Goal: Task Accomplishment & Management: Manage account settings

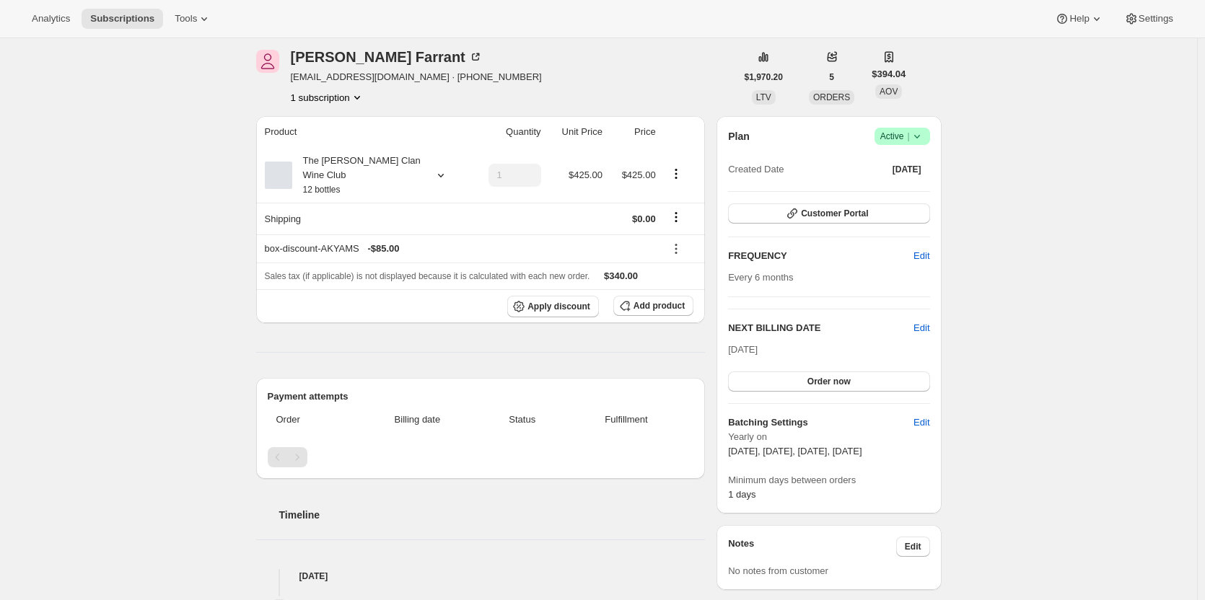
scroll to position [144, 0]
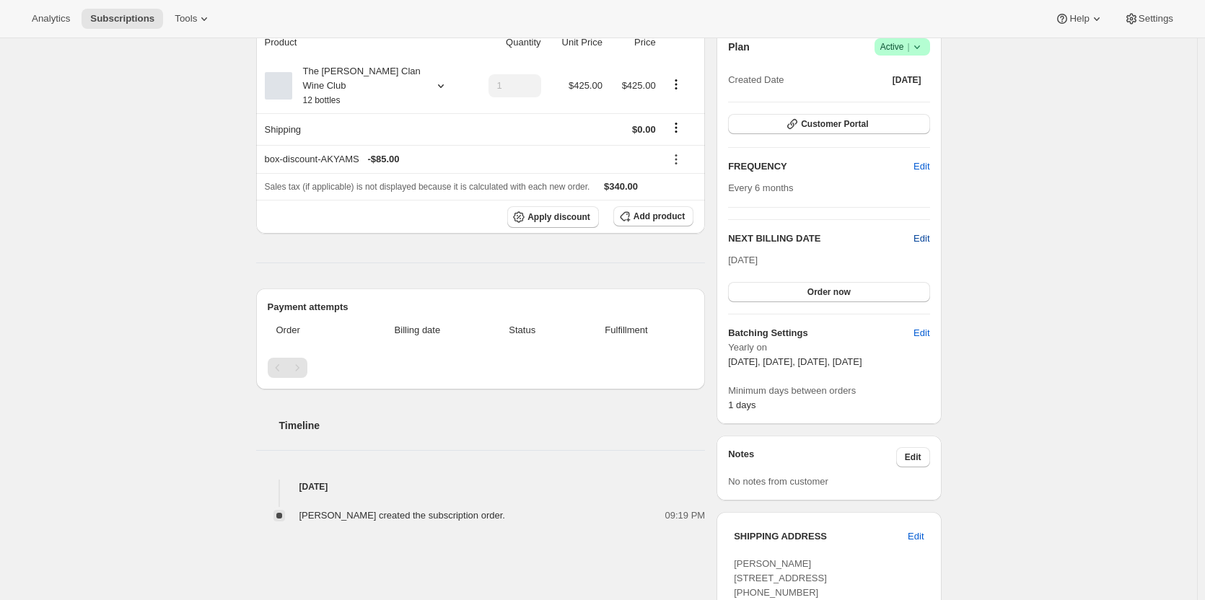
click at [929, 234] on span "Edit" at bounding box center [921, 239] width 16 height 14
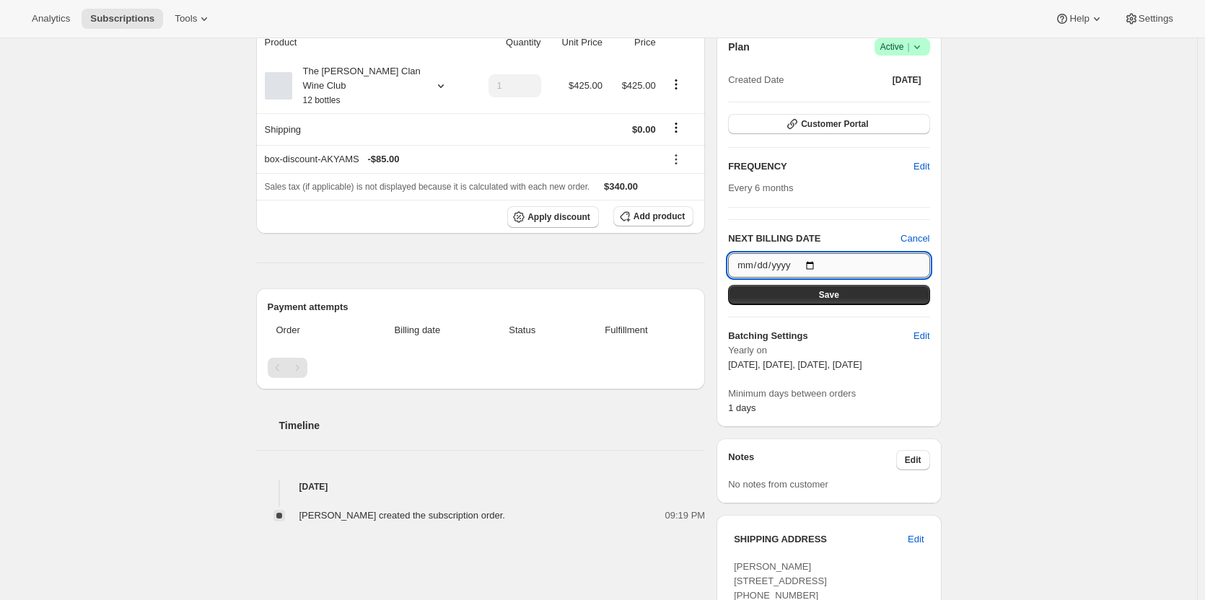
click at [808, 261] on input "2025-11-03" at bounding box center [828, 265] width 201 height 25
click at [815, 263] on input "2025-11-03" at bounding box center [828, 265] width 201 height 25
type input "2026-02-03"
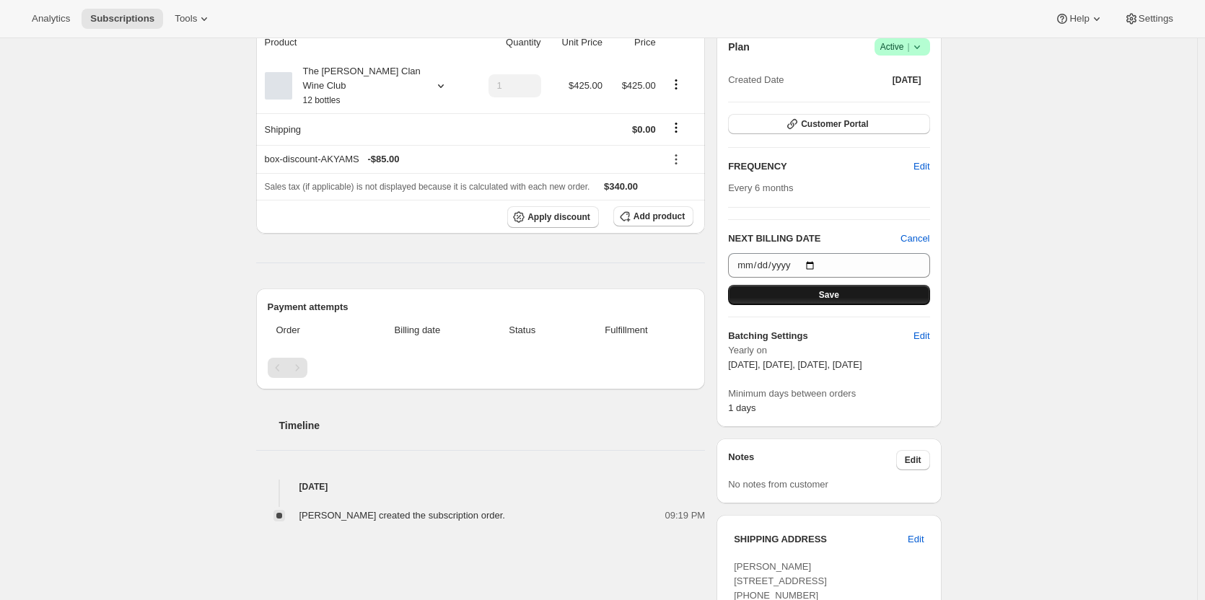
click at [796, 297] on button "Save" at bounding box center [828, 295] width 201 height 20
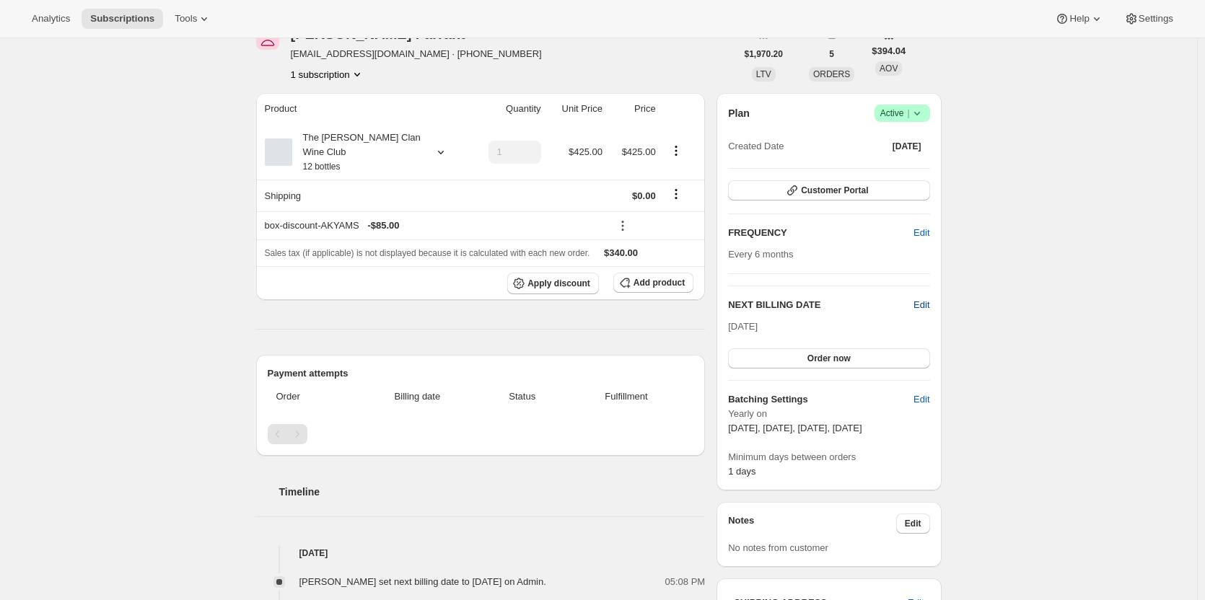
click at [923, 304] on span "Edit" at bounding box center [921, 305] width 16 height 14
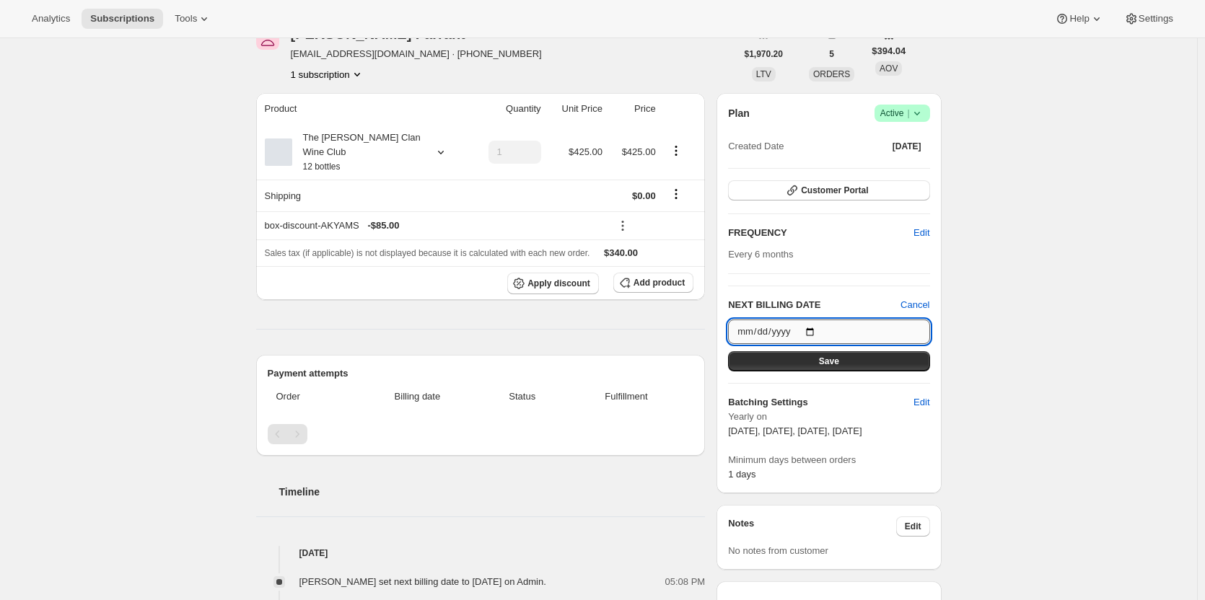
click at [813, 326] on input "2026-02-03" at bounding box center [828, 332] width 201 height 25
type input "2026-02-01"
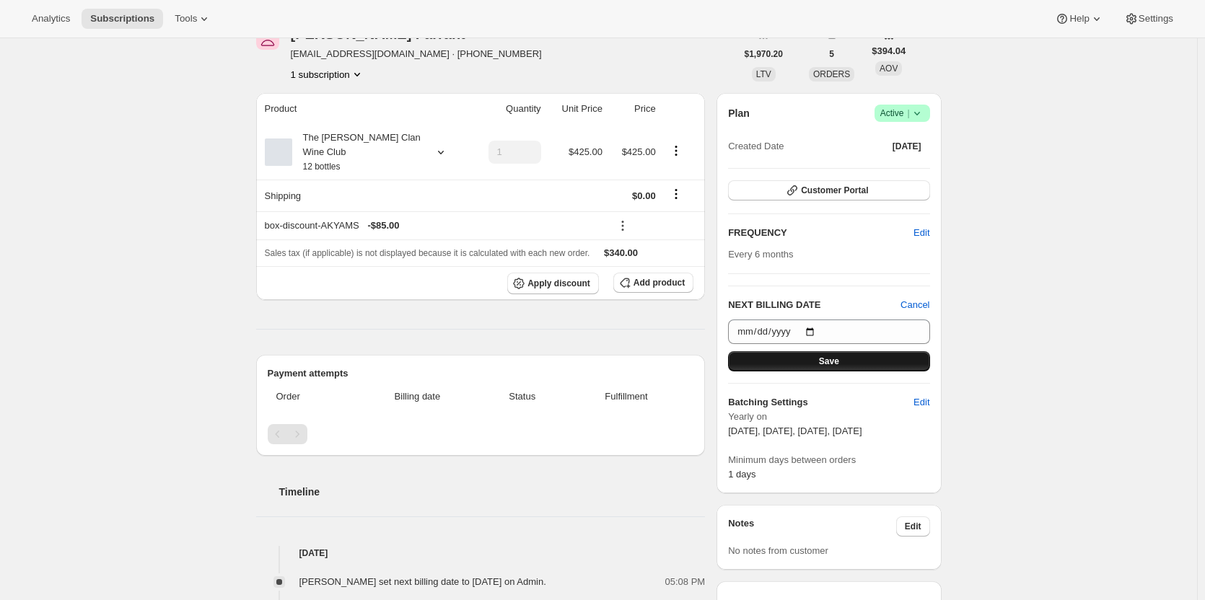
click at [803, 359] on button "Save" at bounding box center [828, 361] width 201 height 20
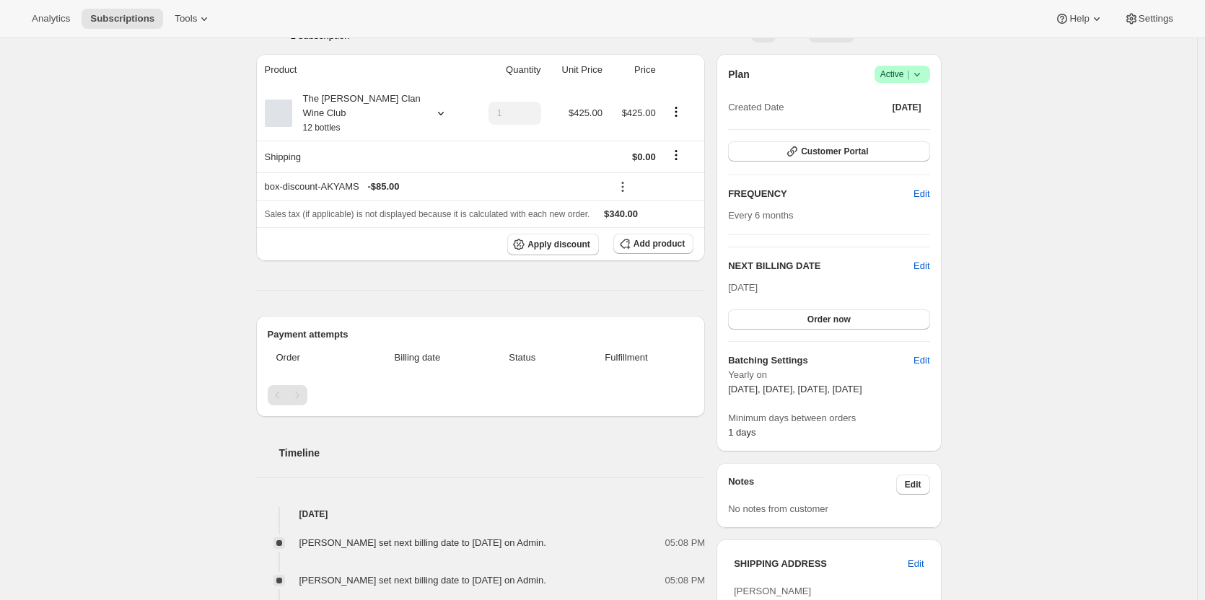
scroll to position [118, 0]
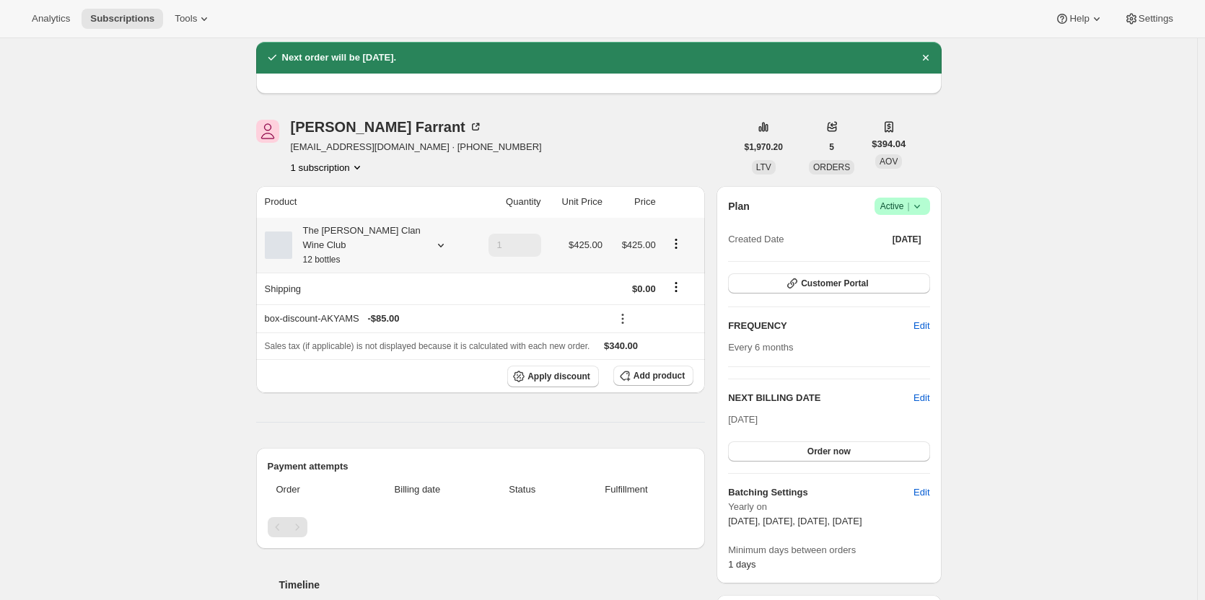
click at [426, 237] on div "The [PERSON_NAME] Clan Wine Club 12 bottles" at bounding box center [365, 245] width 200 height 43
click at [439, 238] on icon at bounding box center [441, 245] width 14 height 14
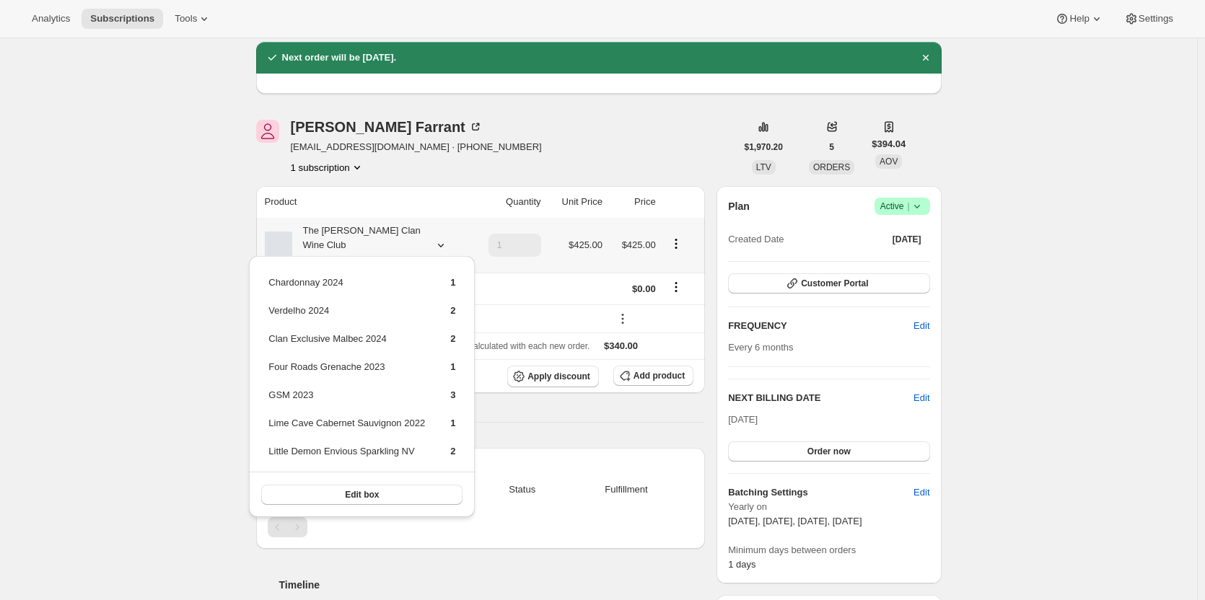
click at [439, 238] on icon at bounding box center [441, 245] width 14 height 14
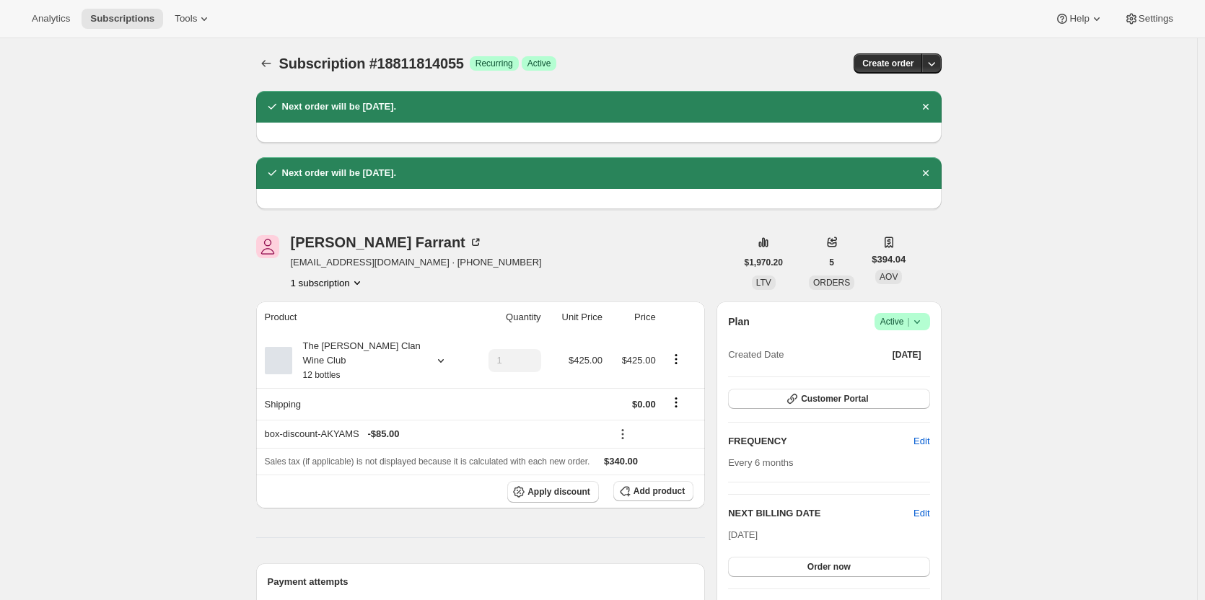
scroll to position [0, 0]
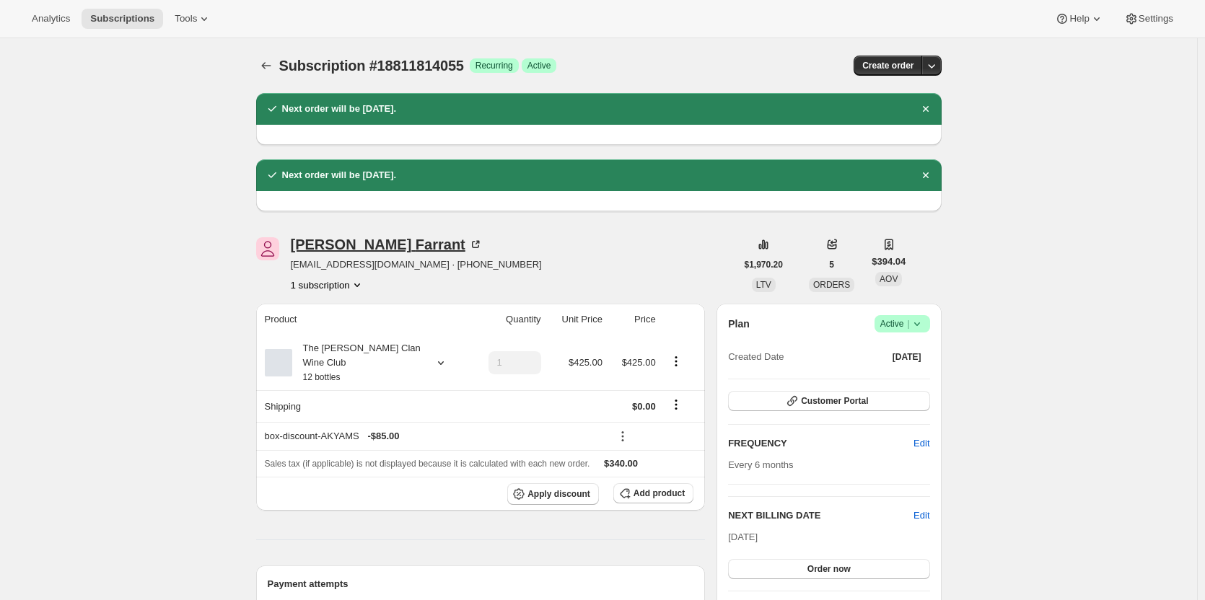
click at [468, 247] on icon at bounding box center [475, 244] width 14 height 14
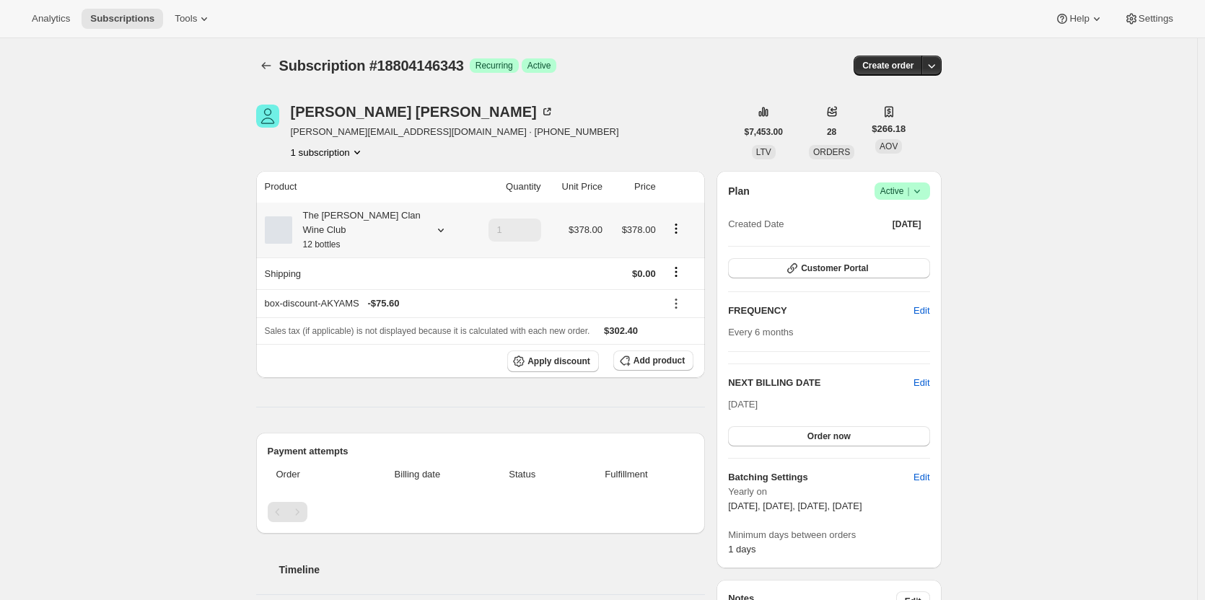
click at [403, 235] on div "The Maxwell Clan Wine Club 12 bottles" at bounding box center [357, 230] width 130 height 43
click at [401, 232] on div "The Maxwell Clan Wine Club 12 bottles" at bounding box center [357, 230] width 130 height 43
click at [641, 354] on button "Add product" at bounding box center [653, 361] width 80 height 20
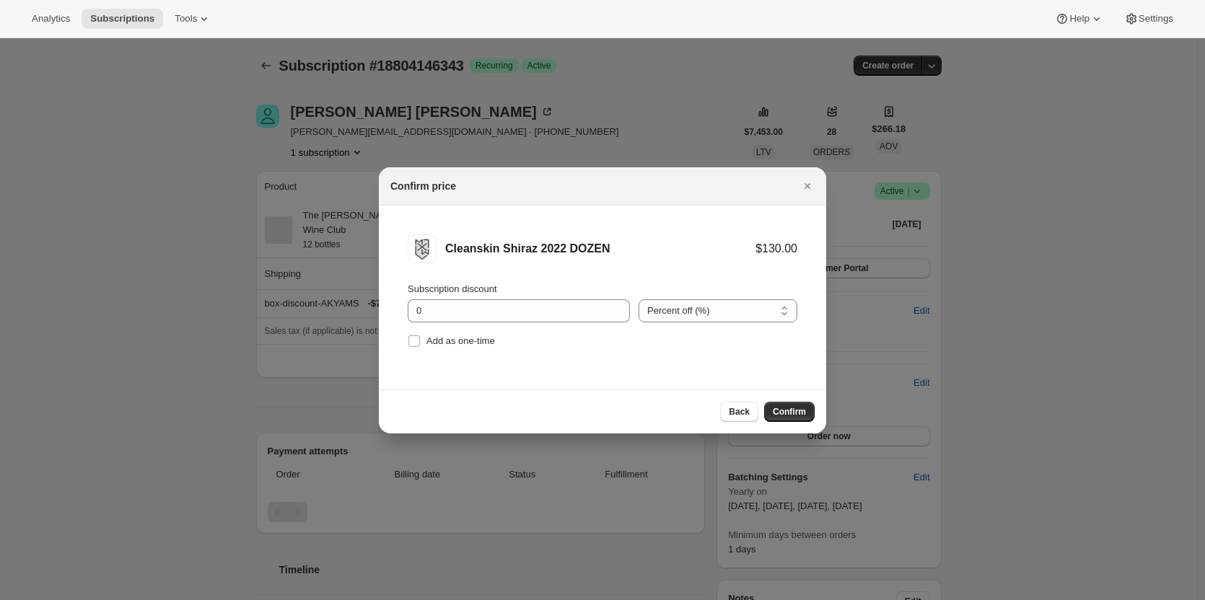
drag, startPoint x: 781, startPoint y: 410, endPoint x: 596, endPoint y: 343, distance: 196.3
click at [522, 338] on div "Confirm price Cleanskin Shiraz 2022 DOZEN $130.00 Subscription discount 0 Perce…" at bounding box center [602, 300] width 447 height 266
click at [777, 408] on span "Confirm" at bounding box center [789, 412] width 33 height 12
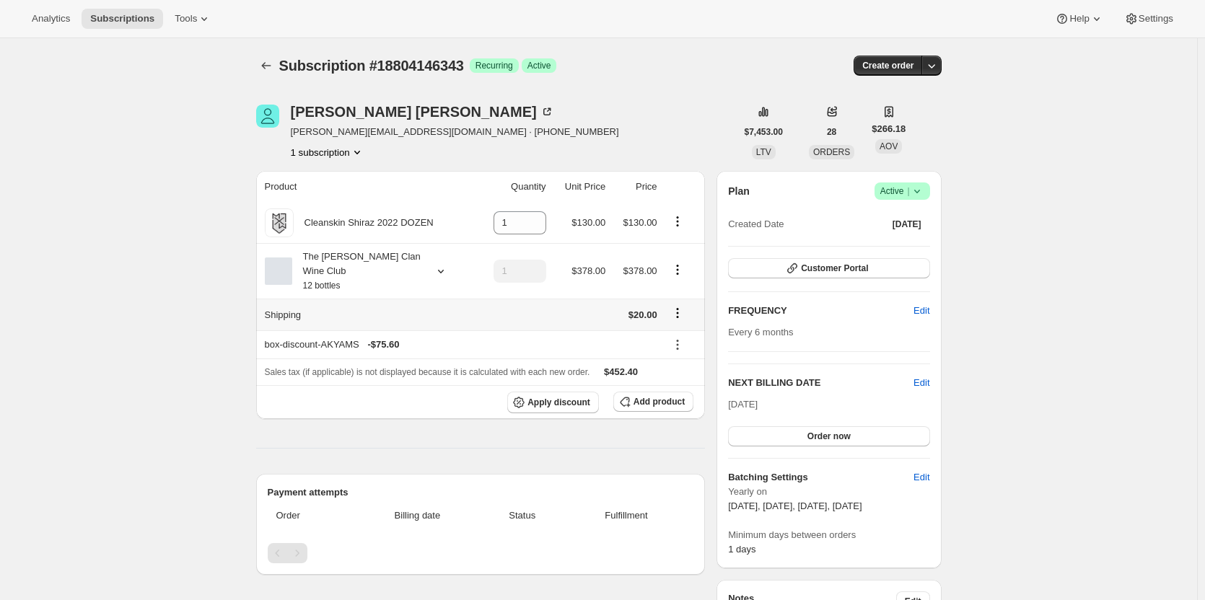
click at [681, 306] on icon "Shipping actions" at bounding box center [677, 313] width 14 height 14
click at [672, 328] on span "Edit shipping rate" at bounding box center [680, 326] width 72 height 11
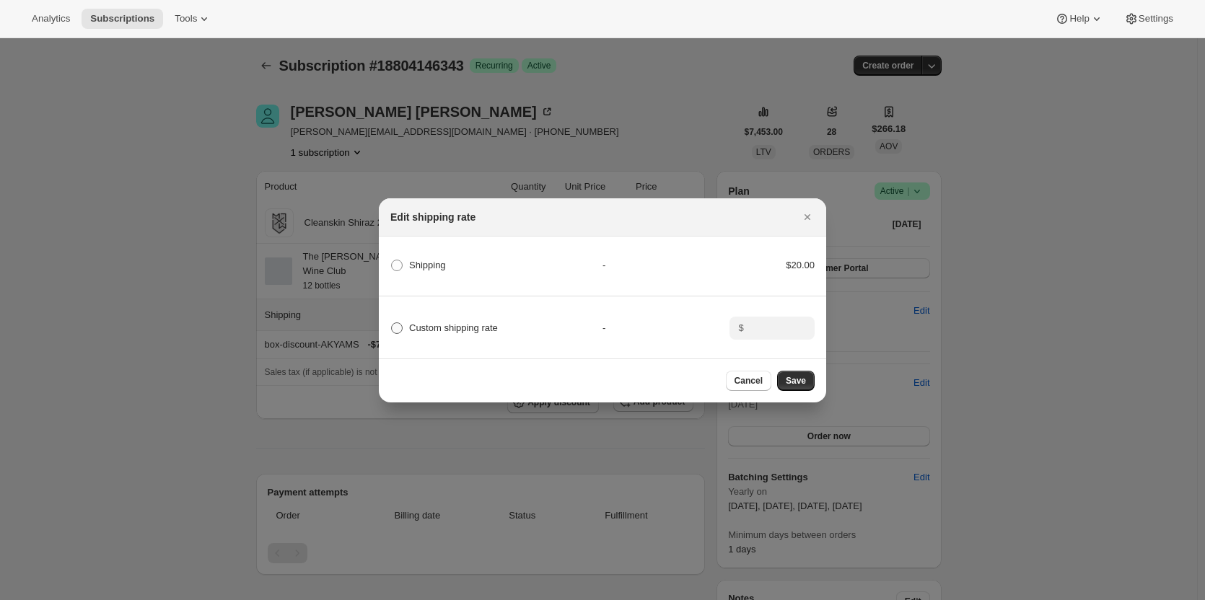
click at [491, 323] on span "Custom shipping rate" at bounding box center [453, 327] width 89 height 11
click at [392, 323] on input "Custom shipping rate" at bounding box center [391, 322] width 1 height 1
radio input "true"
click at [755, 328] on input ":rfi:" at bounding box center [770, 328] width 45 height 23
type input "0.00"
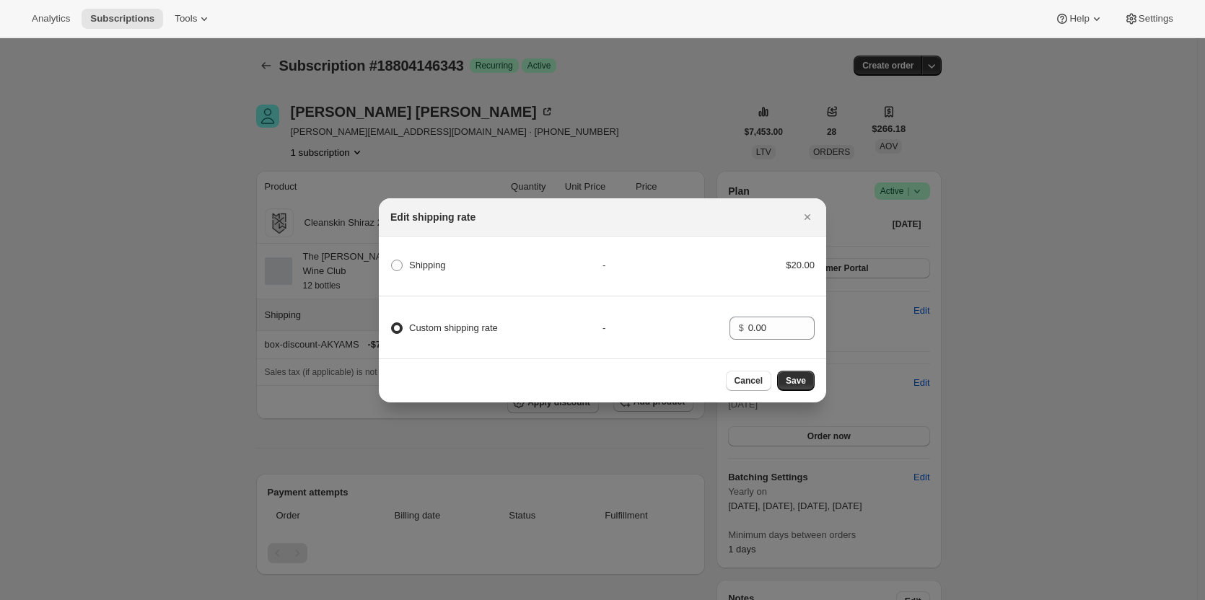
drag, startPoint x: 795, startPoint y: 389, endPoint x: 779, endPoint y: 390, distance: 15.9
click at [795, 387] on span "Save" at bounding box center [796, 381] width 20 height 12
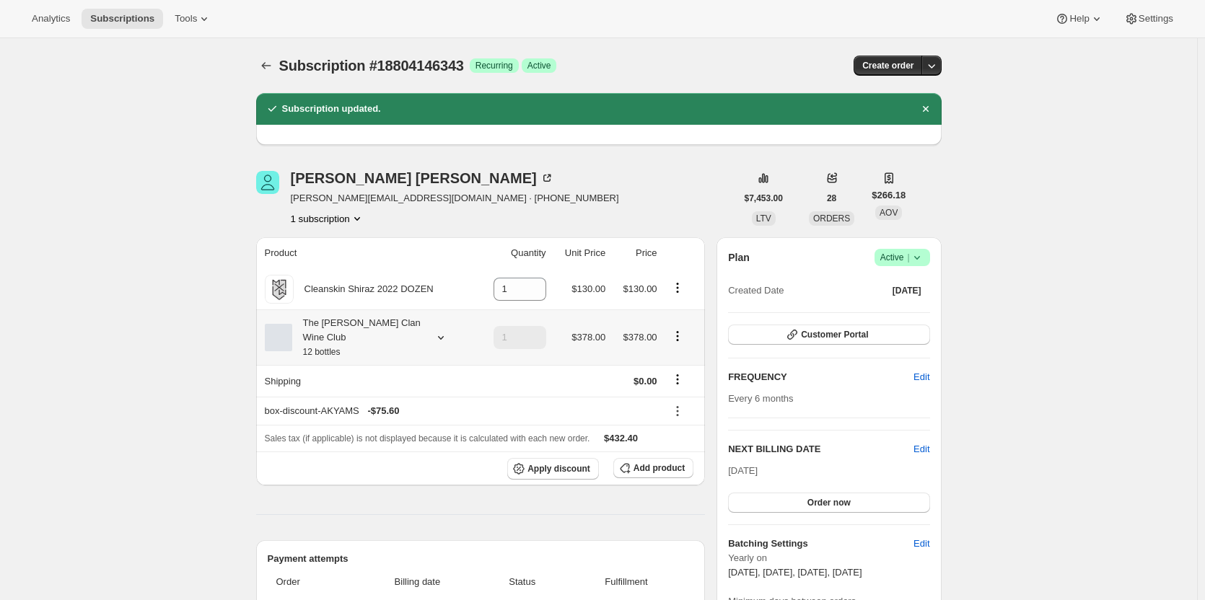
click at [395, 333] on div "The Maxwell Clan Wine Club 12 bottles" at bounding box center [357, 337] width 130 height 43
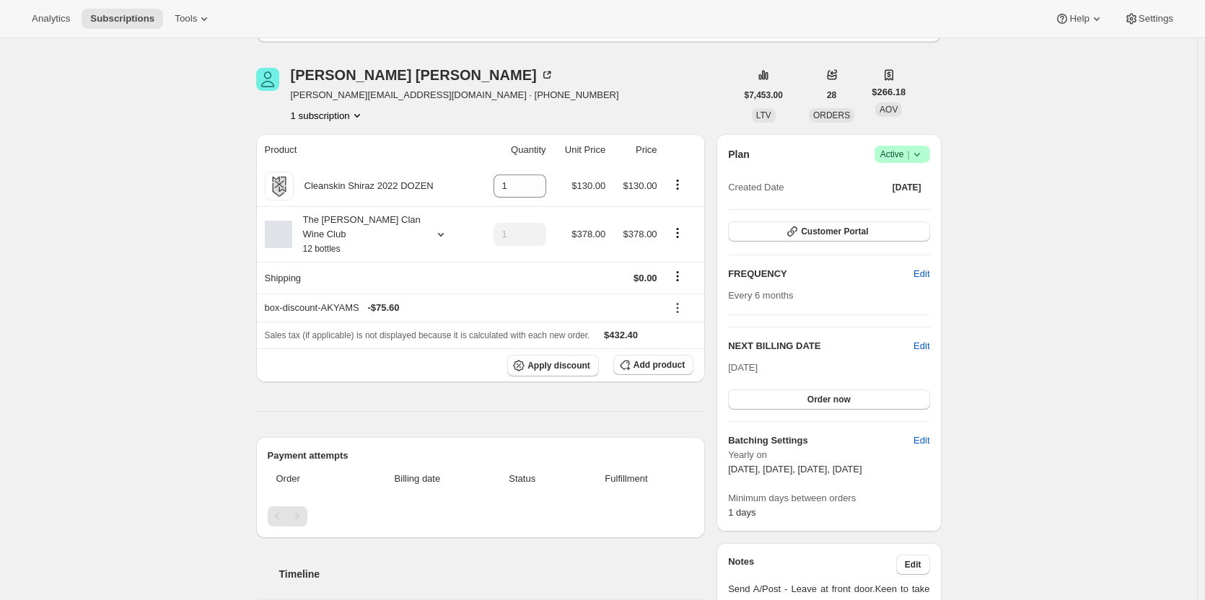
scroll to position [72, 0]
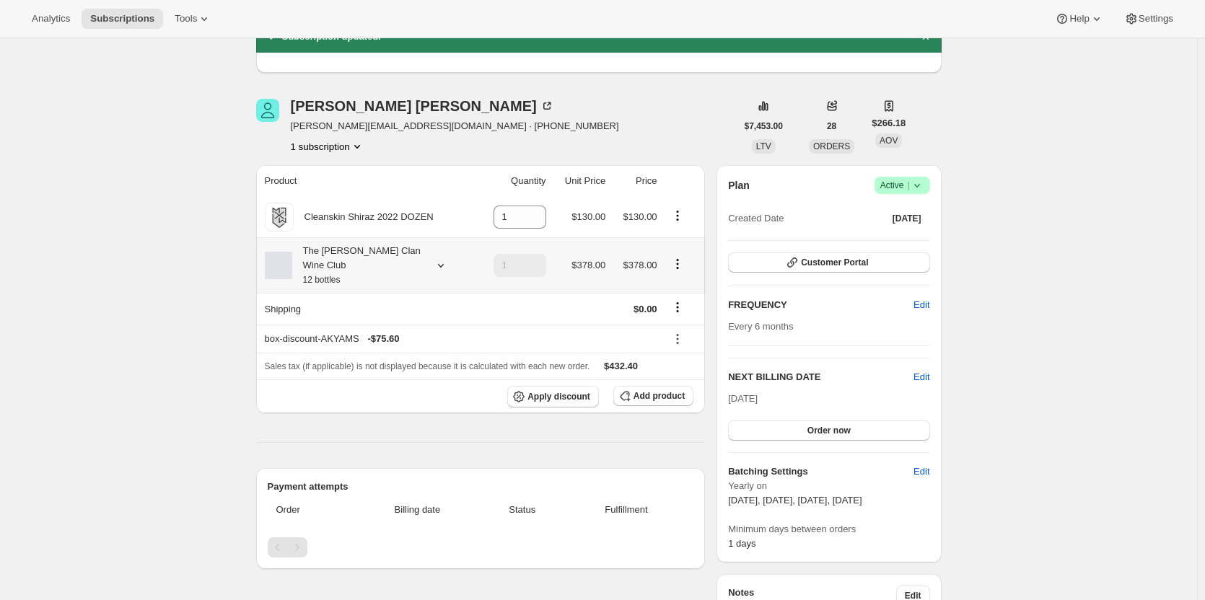
click at [429, 259] on div "The Maxwell Clan Wine Club 12 bottles" at bounding box center [368, 265] width 207 height 43
click at [437, 258] on icon at bounding box center [441, 265] width 14 height 14
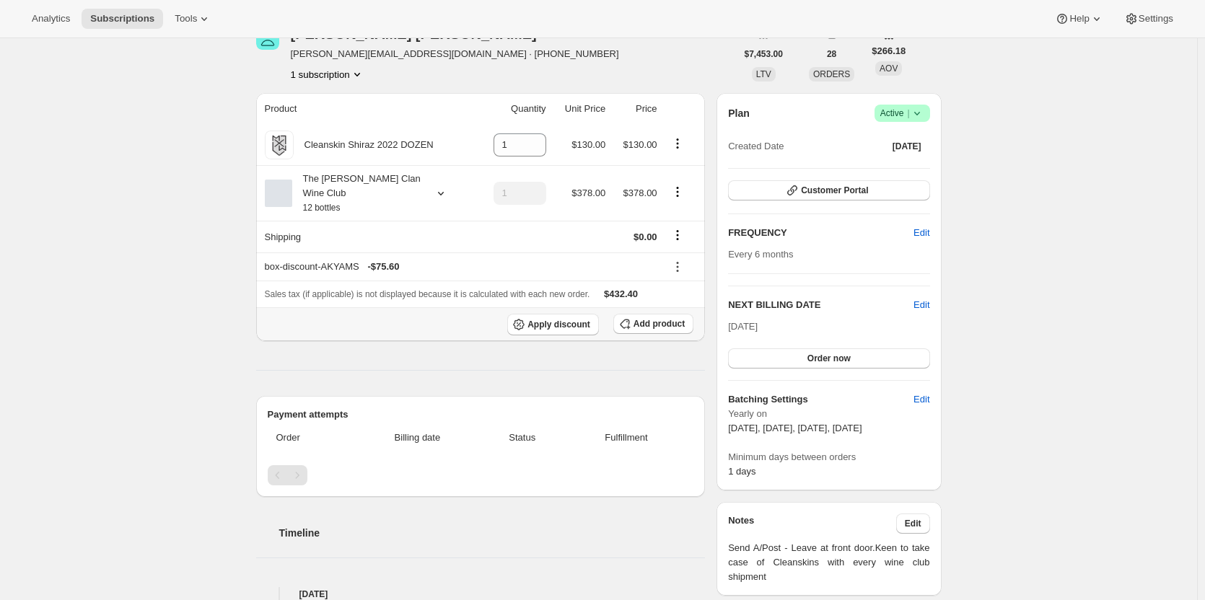
scroll to position [0, 0]
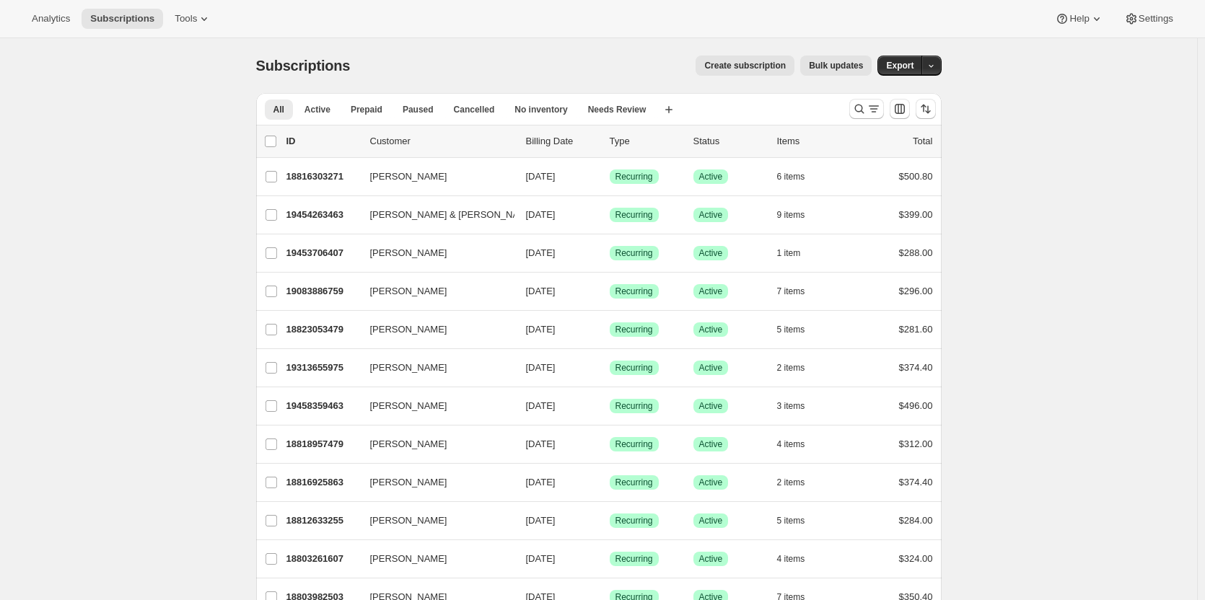
click at [858, 120] on div at bounding box center [892, 109] width 98 height 29
drag, startPoint x: 857, startPoint y: 104, endPoint x: 671, endPoint y: 149, distance: 191.6
click at [859, 104] on icon "Search and filter results" at bounding box center [859, 109] width 14 height 14
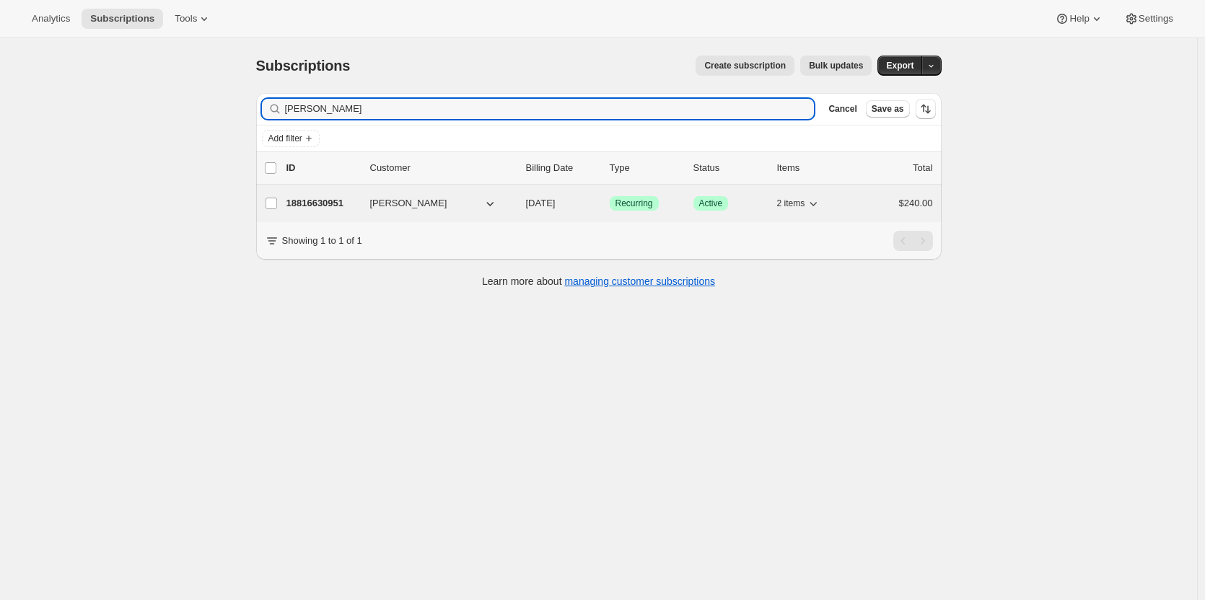
type input "chen ma"
click at [311, 196] on p "18816630951" at bounding box center [322, 203] width 72 height 14
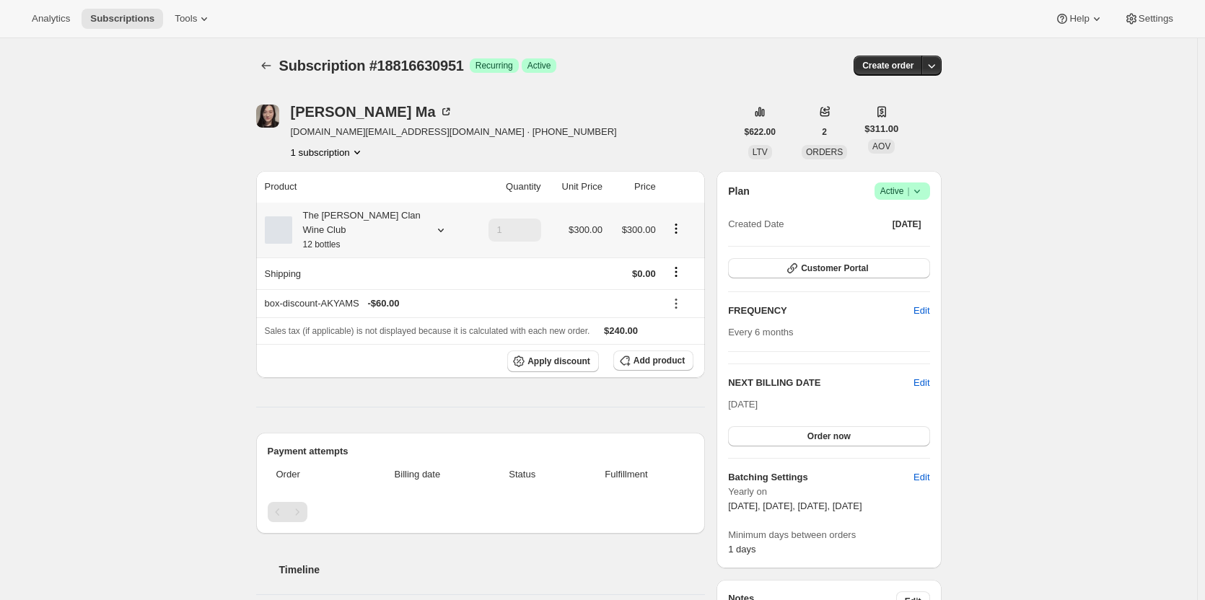
click at [404, 219] on div "The Maxwell Clan Wine Club 12 bottles" at bounding box center [357, 230] width 130 height 43
click at [905, 190] on span "Active |" at bounding box center [902, 191] width 44 height 14
click at [884, 245] on span "Cancel subscription" at bounding box center [907, 244] width 82 height 11
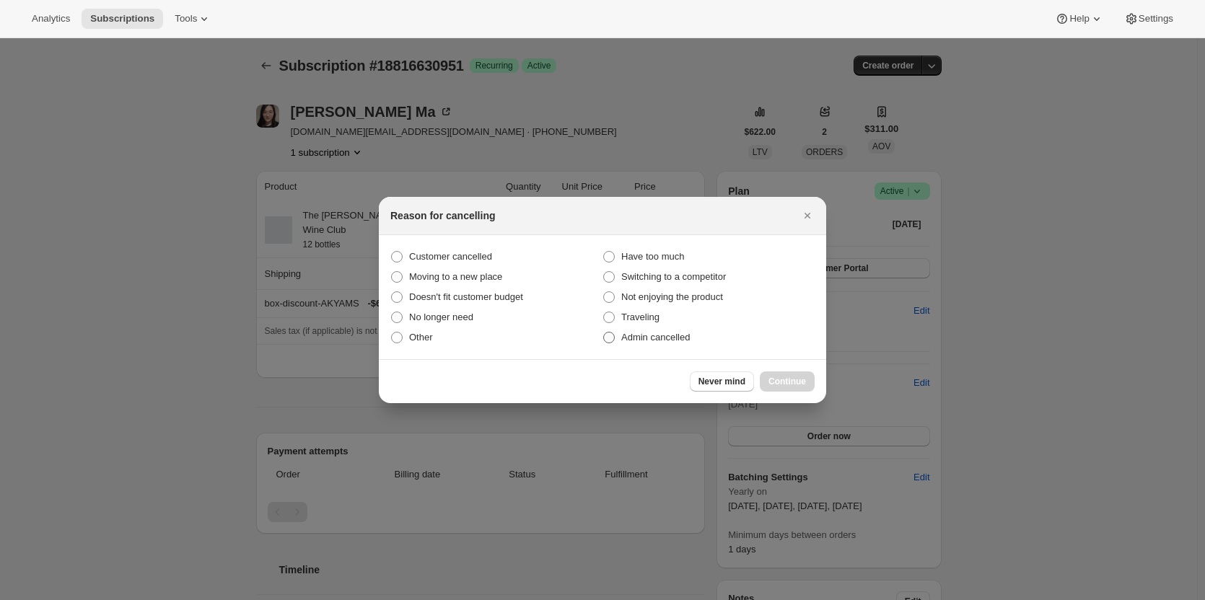
click at [626, 344] on span "Admin cancelled" at bounding box center [655, 337] width 69 height 14
click at [604, 333] on input "Admin cancelled" at bounding box center [603, 332] width 1 height 1
radio input "true"
click at [779, 382] on span "Continue" at bounding box center [787, 382] width 38 height 12
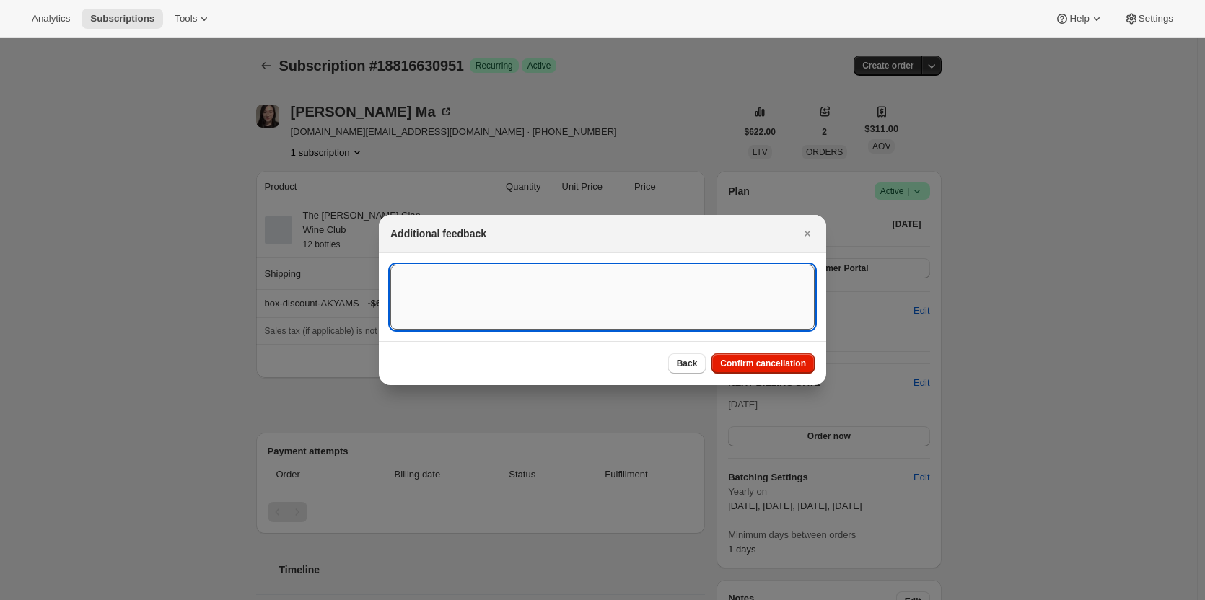
click at [548, 288] on textarea ":r10c:" at bounding box center [602, 297] width 424 height 65
drag, startPoint x: 466, startPoint y: 278, endPoint x: 426, endPoint y: 276, distance: 40.5
click at [426, 276] on textarea "Violet pregnant, not drinking. indicated that might cancel after may shipment 2…" at bounding box center [602, 297] width 424 height 65
click at [475, 281] on textarea "Violet not drinking. indicated that might cancel after may shipment 2025, so te…" at bounding box center [602, 297] width 424 height 65
click at [569, 284] on textarea "Violet not drinking. indicated that might cancel after may shipment 2025, so te…" at bounding box center [602, 297] width 424 height 65
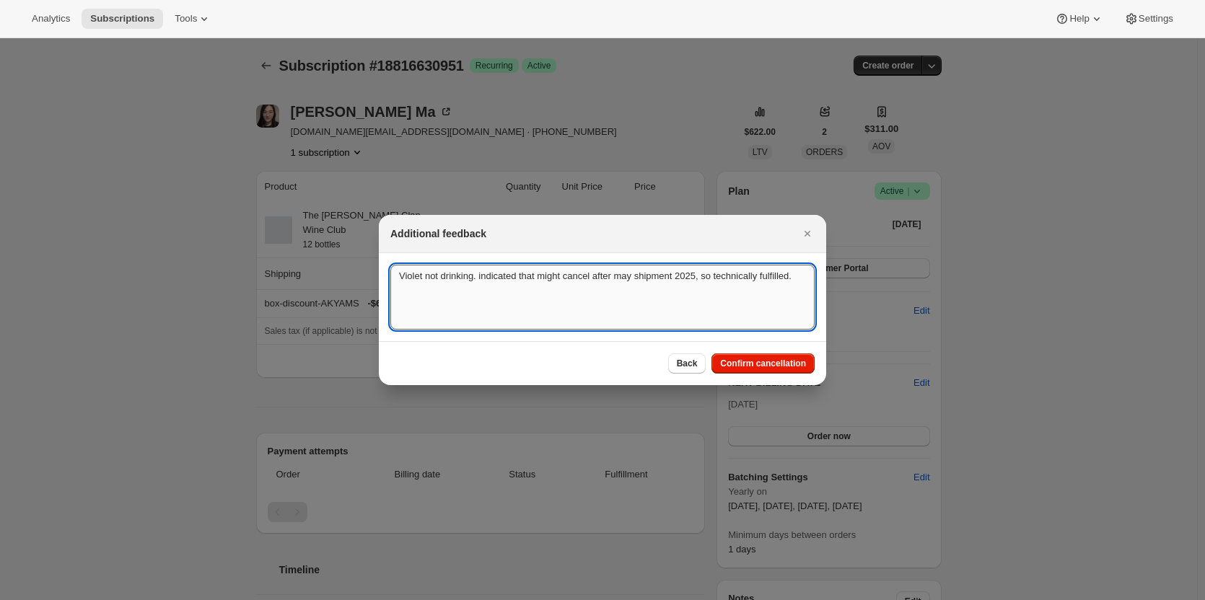
click at [537, 269] on textarea "Violet not drinking. indicated that might cancel after may shipment 2025, so te…" at bounding box center [602, 297] width 424 height 65
click at [440, 292] on textarea "Violet not drinking. indicated previously that might cancel after may shipment …" at bounding box center [602, 297] width 424 height 65
drag, startPoint x: 443, startPoint y: 291, endPoint x: 354, endPoint y: 249, distance: 98.4
click at [514, 315] on textarea "Violet not drinking. indicated previously that might cancel after may shipment …" at bounding box center [602, 297] width 424 height 65
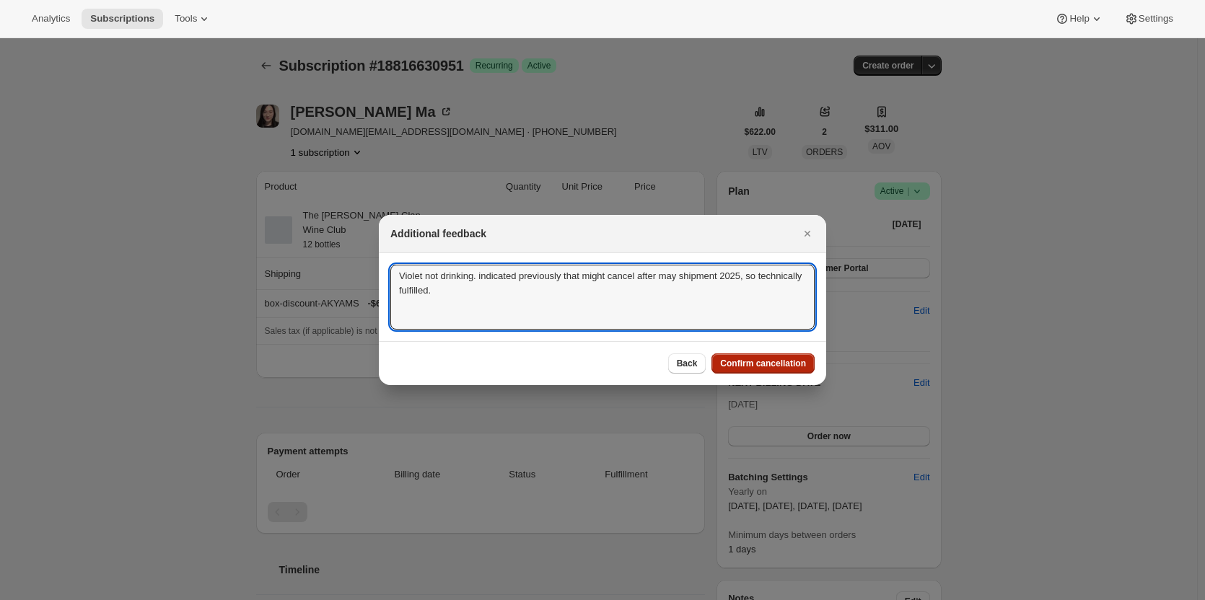
type textarea "Violet not drinking. indicated previously that might cancel after may shipment …"
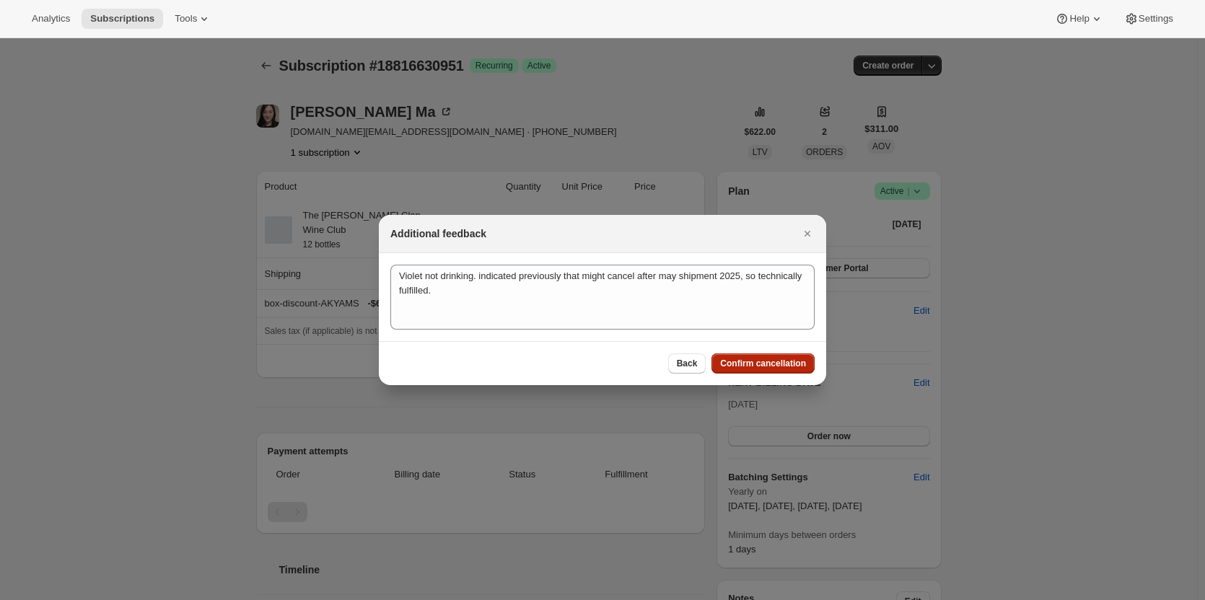
click at [768, 361] on span "Confirm cancellation" at bounding box center [763, 364] width 86 height 12
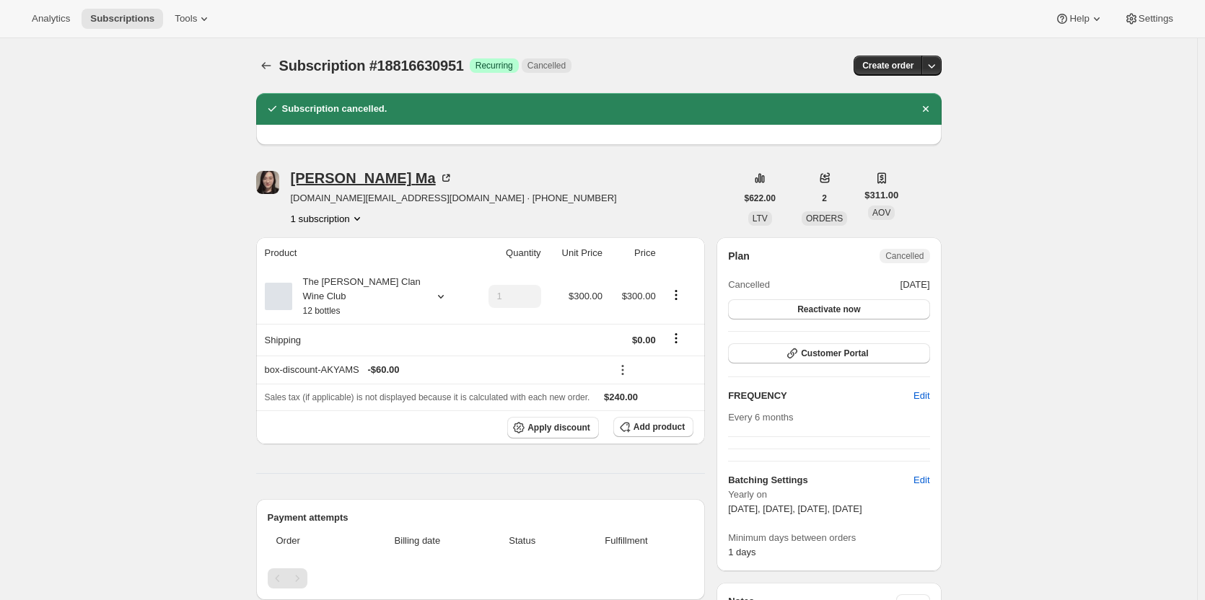
click at [327, 180] on div "Chen Ma" at bounding box center [372, 178] width 162 height 14
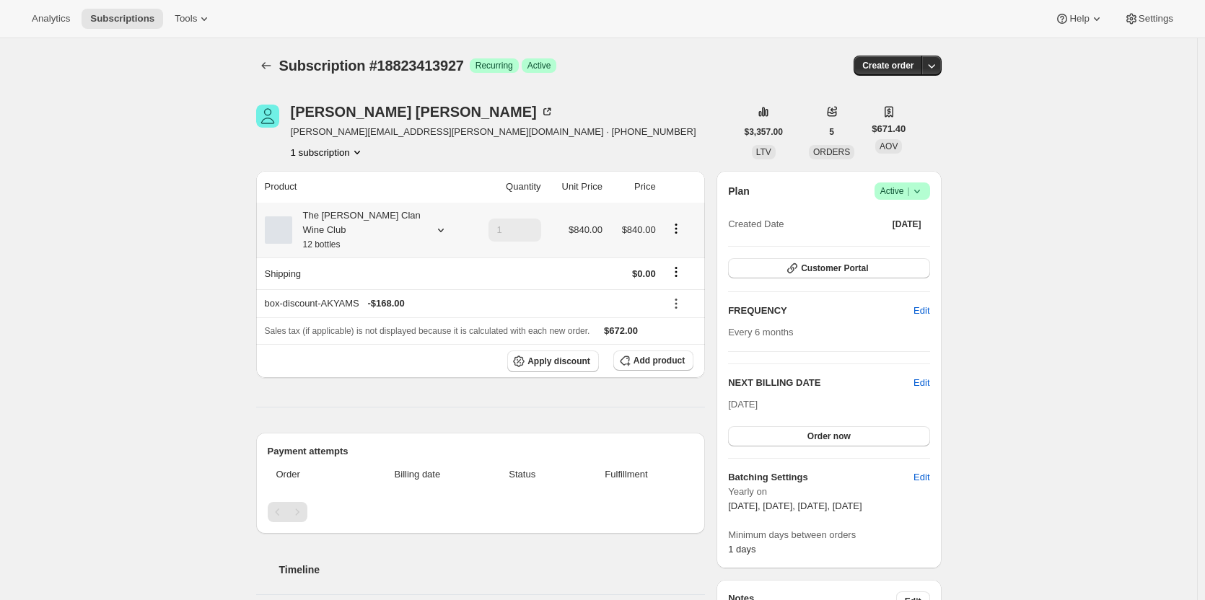
click at [418, 222] on div "The Maxwell Clan Wine Club 12 bottles" at bounding box center [357, 230] width 130 height 43
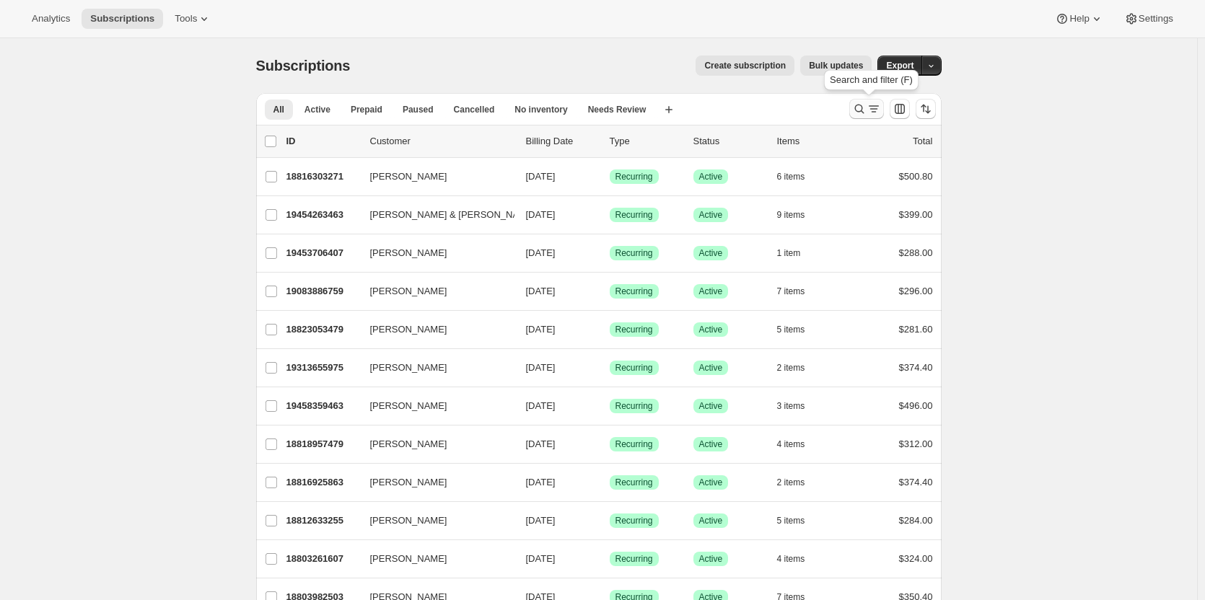
click at [864, 104] on icon "Search and filter results" at bounding box center [859, 109] width 14 height 14
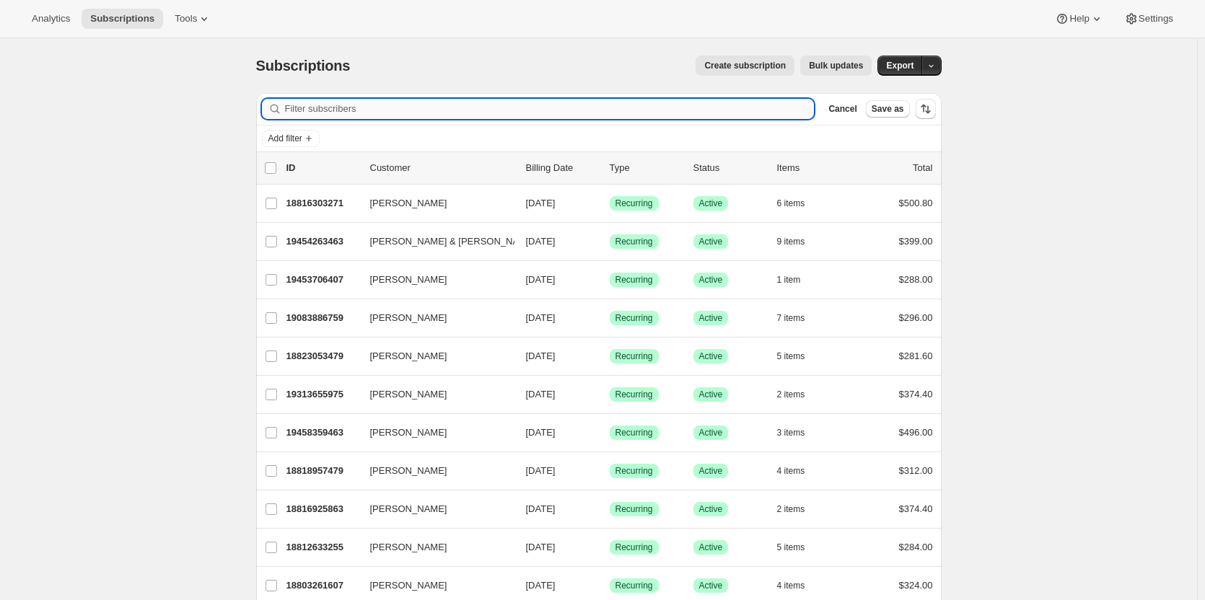
click at [320, 112] on input "Filter subscribers" at bounding box center [550, 109] width 530 height 20
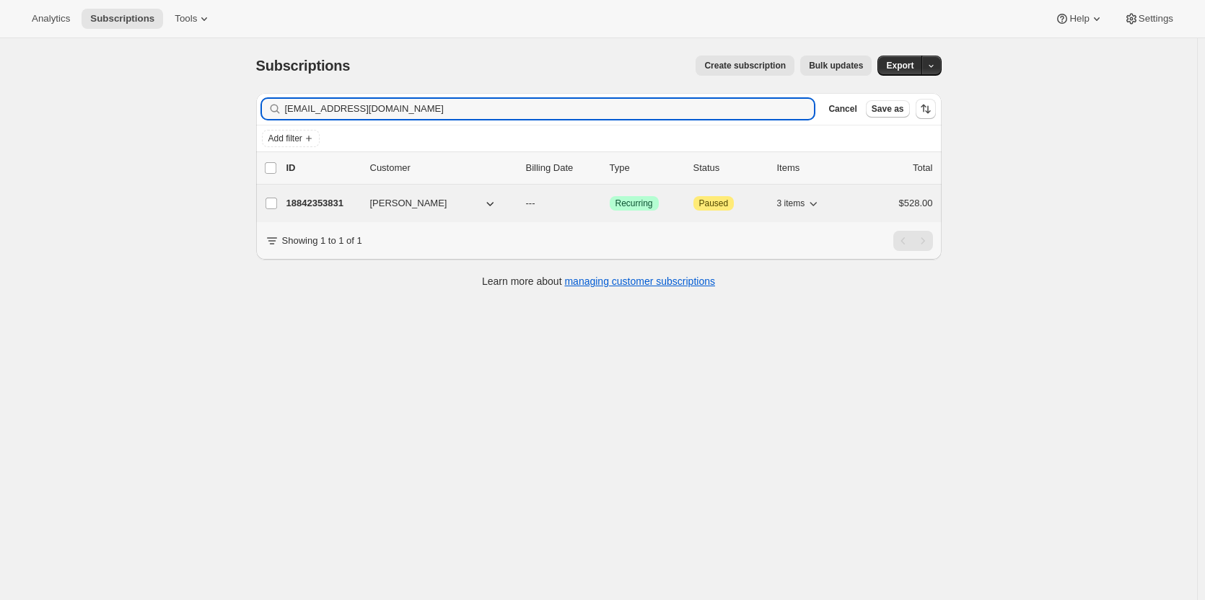
type input "jbrspeirs@gmail.com"
click at [333, 203] on p "18842353831" at bounding box center [322, 203] width 72 height 14
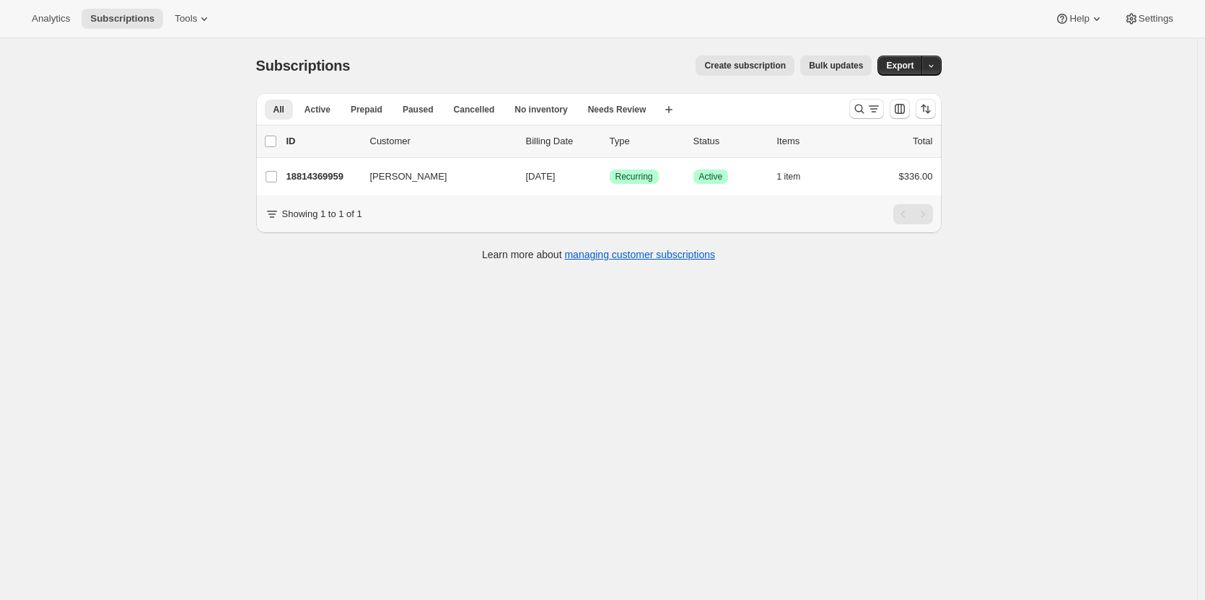
click at [833, 110] on div "All Active Prepaid Paused Cancelled No inventory Needs Review More views All Ac…" at bounding box center [547, 109] width 582 height 32
click at [856, 109] on icon "Search and filter results" at bounding box center [859, 109] width 14 height 14
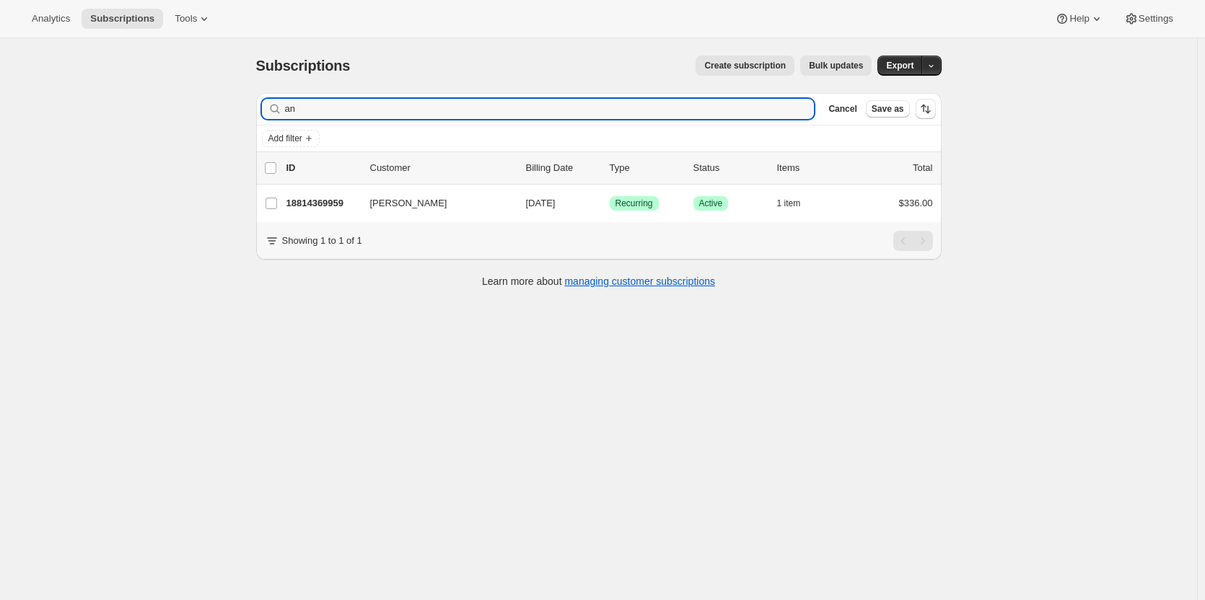
type input "a"
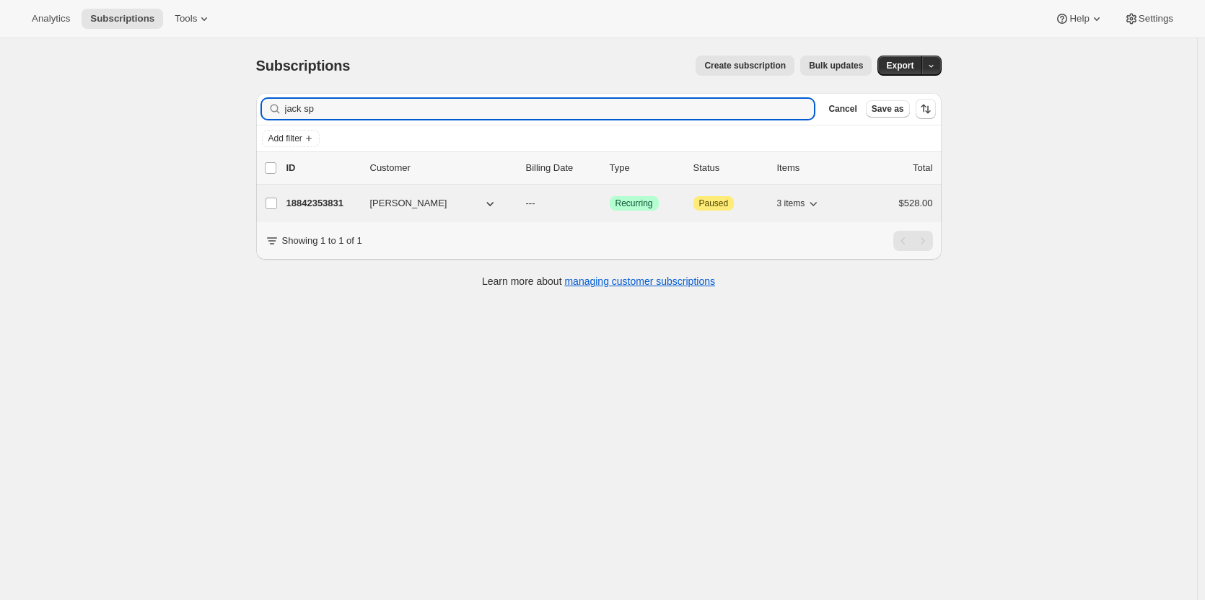
type input "jack sp"
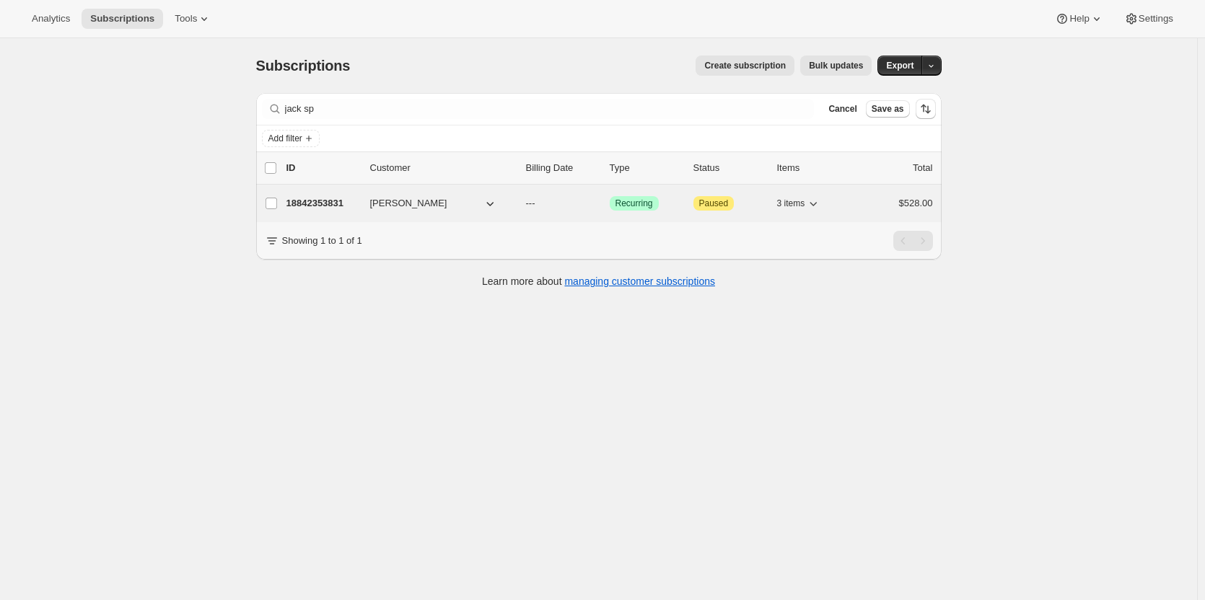
click at [341, 195] on div "18842353831 [PERSON_NAME] --- Success Recurring Attention Paused 3 items $528.00" at bounding box center [609, 203] width 646 height 20
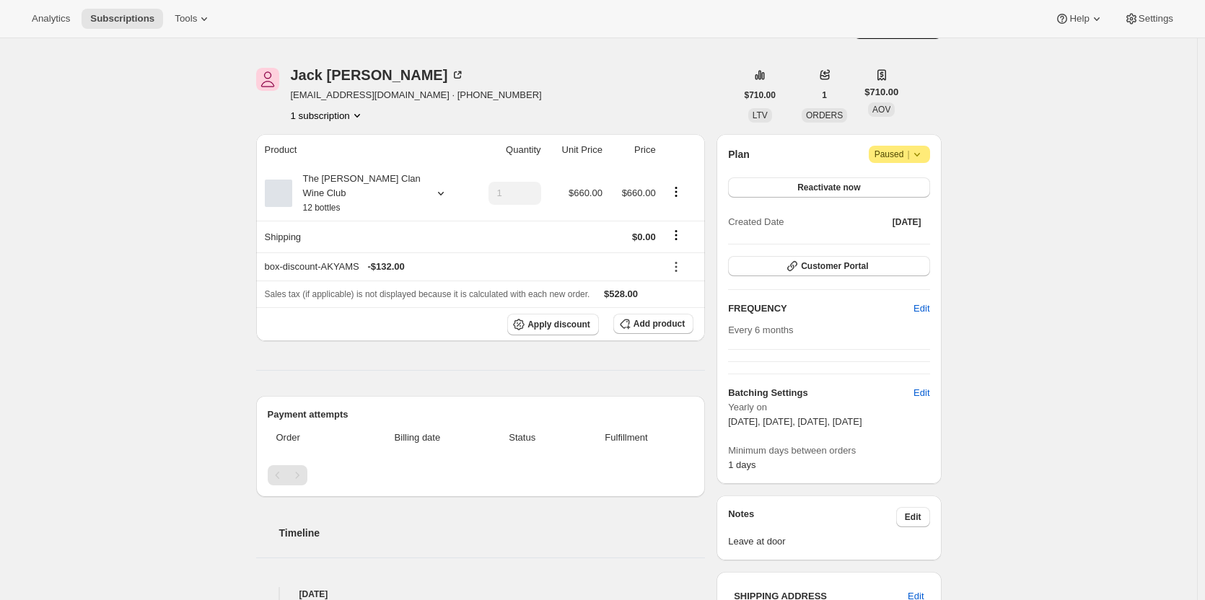
scroll to position [72, 0]
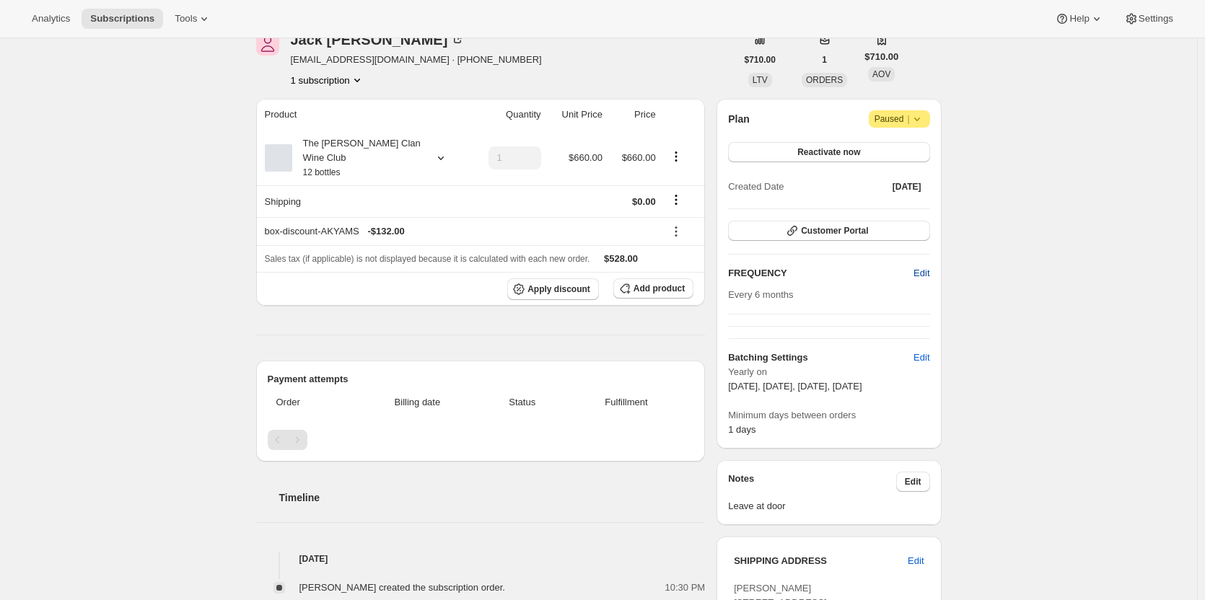
click at [926, 267] on span "Edit" at bounding box center [921, 273] width 16 height 14
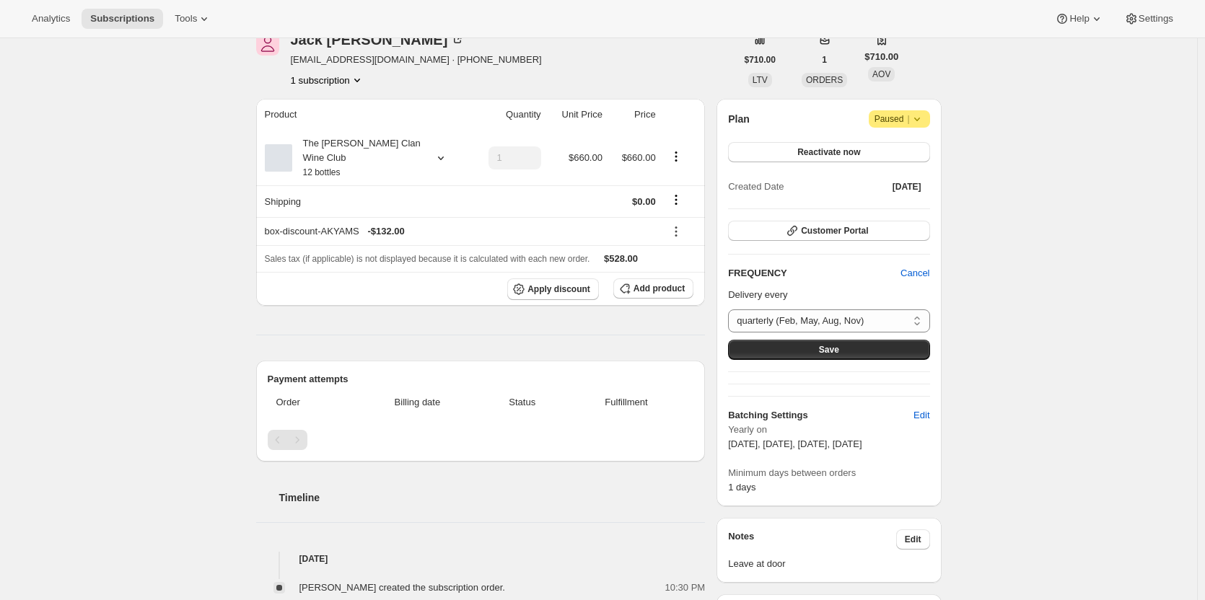
click at [897, 123] on span "Paused |" at bounding box center [899, 119] width 50 height 14
click at [851, 123] on div "Plan Attention Paused |" at bounding box center [828, 118] width 201 height 17
drag, startPoint x: 820, startPoint y: 152, endPoint x: 791, endPoint y: 118, distance: 44.5
click at [791, 118] on div "Plan Attention Paused | Reactivate now Created Date Sep 24, 2025" at bounding box center [828, 153] width 201 height 87
click at [779, 319] on select "quarterly (Feb, May, Aug, Nov) Custom..." at bounding box center [828, 321] width 201 height 23
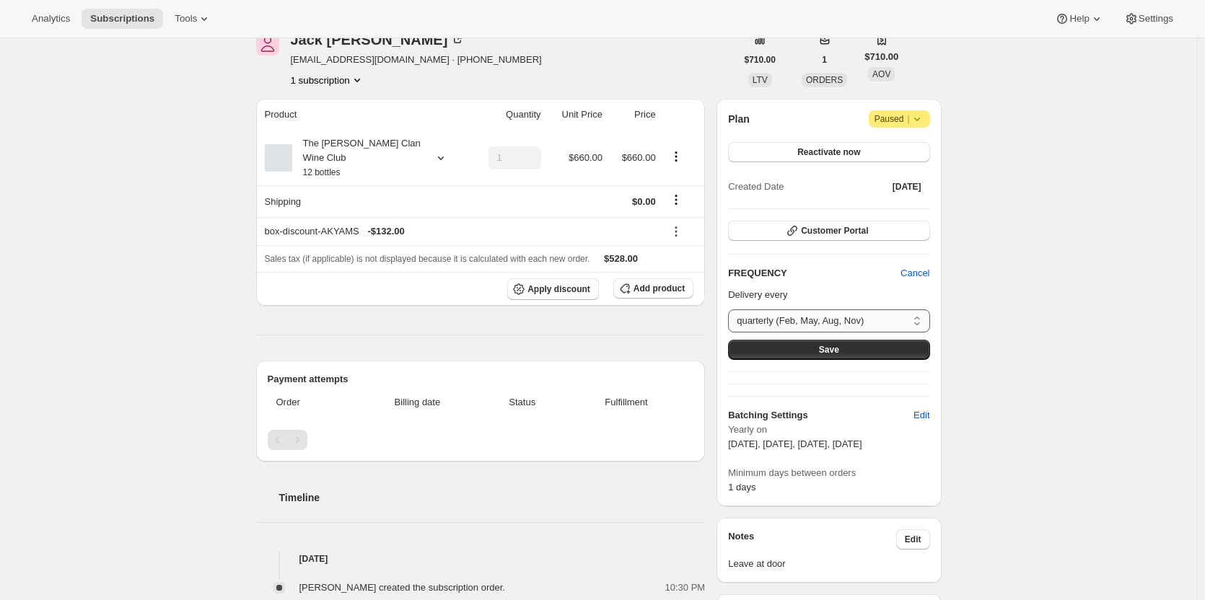
click at [794, 318] on select "quarterly (Feb, May, Aug, Nov) Custom..." at bounding box center [828, 321] width 201 height 23
click at [787, 289] on p "Delivery every" at bounding box center [828, 295] width 201 height 14
click at [405, 136] on div "The Maxwell Clan Wine Club 12 bottles" at bounding box center [357, 157] width 130 height 43
click at [403, 142] on div "The Maxwell Clan Wine Club 12 bottles" at bounding box center [357, 157] width 130 height 43
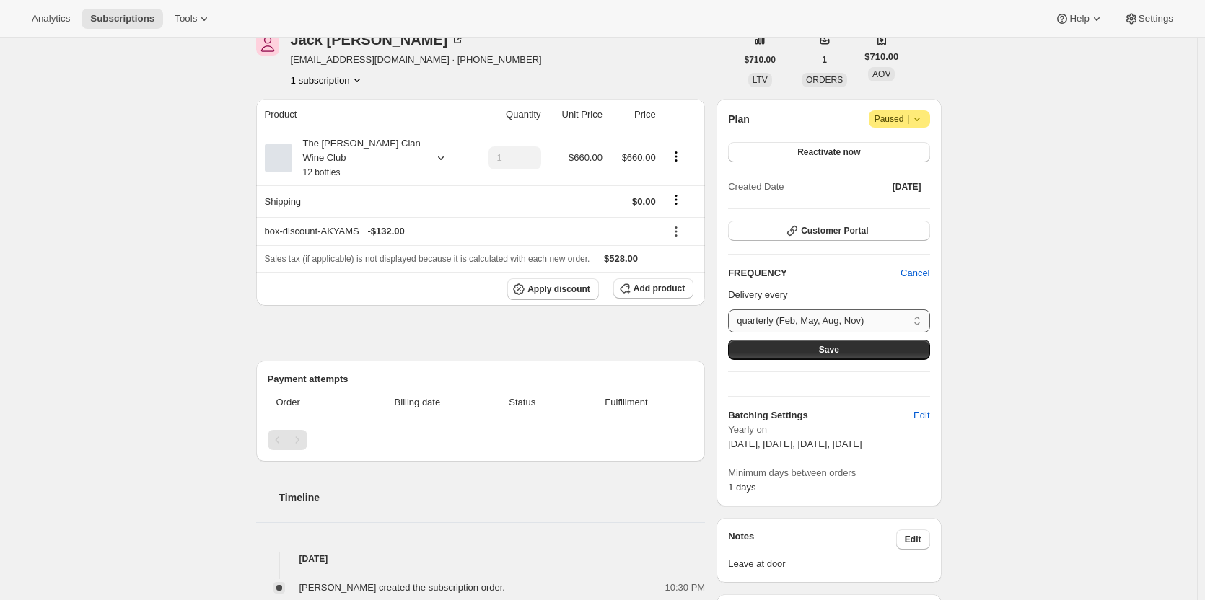
click at [859, 320] on select "quarterly (Feb, May, Aug, Nov) Custom..." at bounding box center [828, 321] width 201 height 23
select select "custom"
click at [732, 310] on select "quarterly (Feb, May, Aug, Nov) Custom..." at bounding box center [828, 321] width 201 height 23
select select "MONTH"
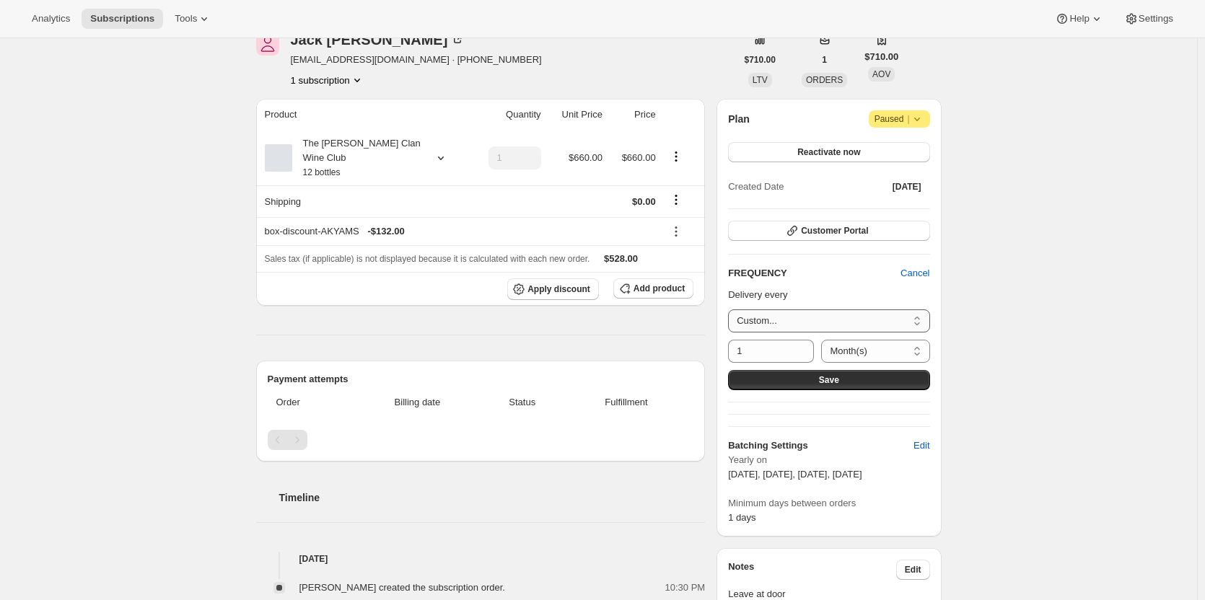
click at [805, 320] on select "quarterly (Feb, May, Aug, Nov) Custom..." at bounding box center [828, 321] width 201 height 23
click at [821, 288] on p "Delivery every" at bounding box center [828, 295] width 201 height 14
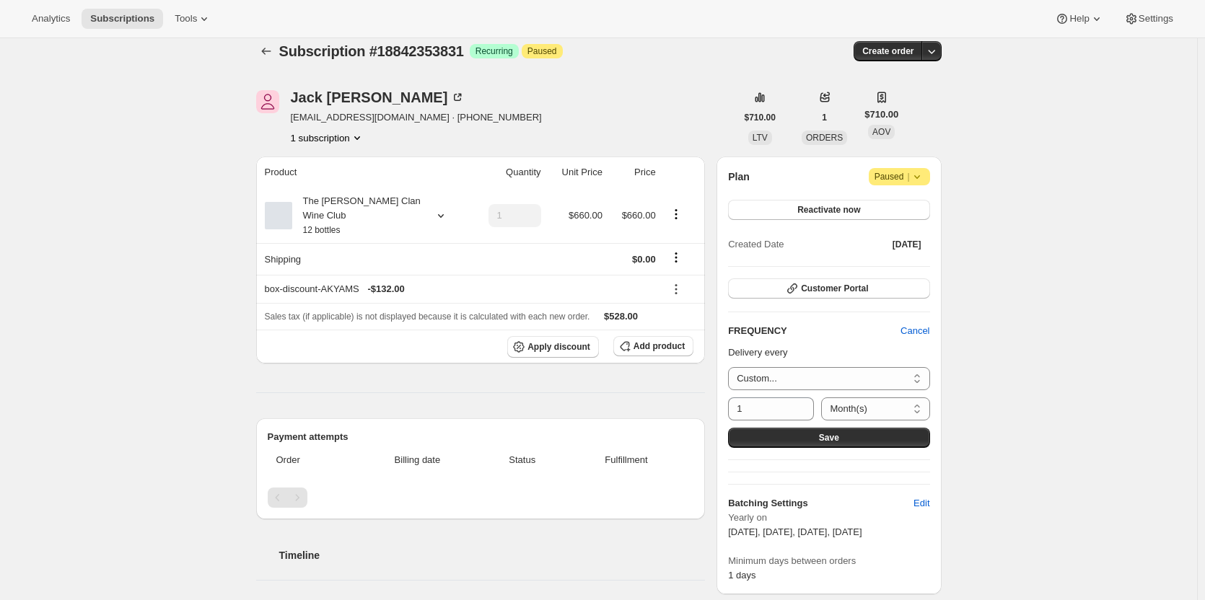
scroll to position [0, 0]
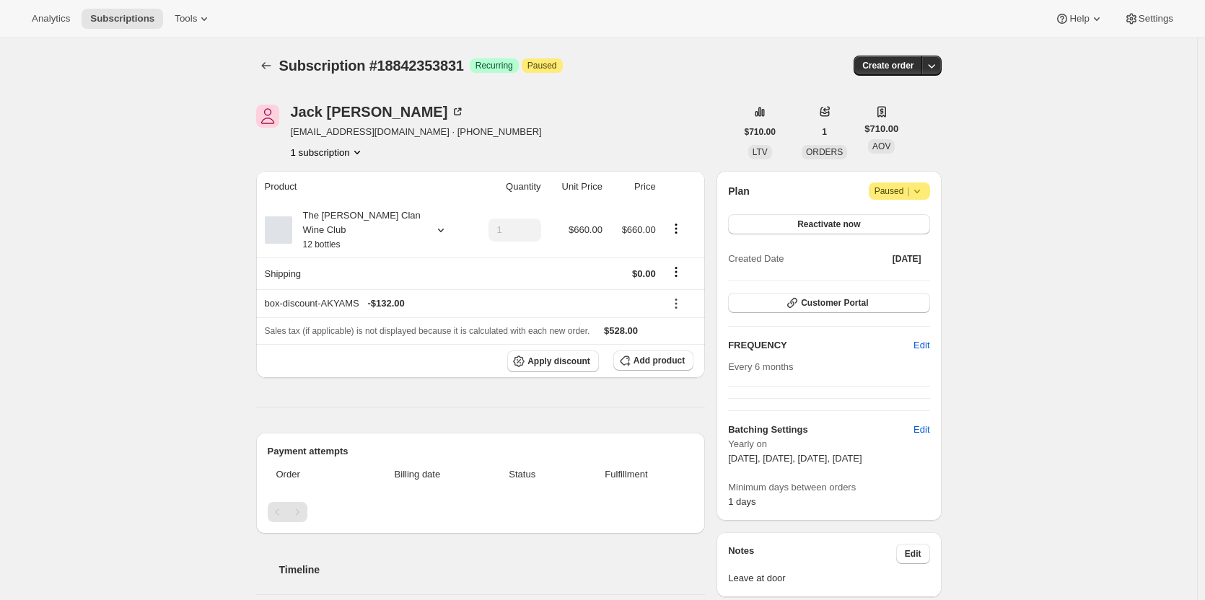
scroll to position [72, 0]
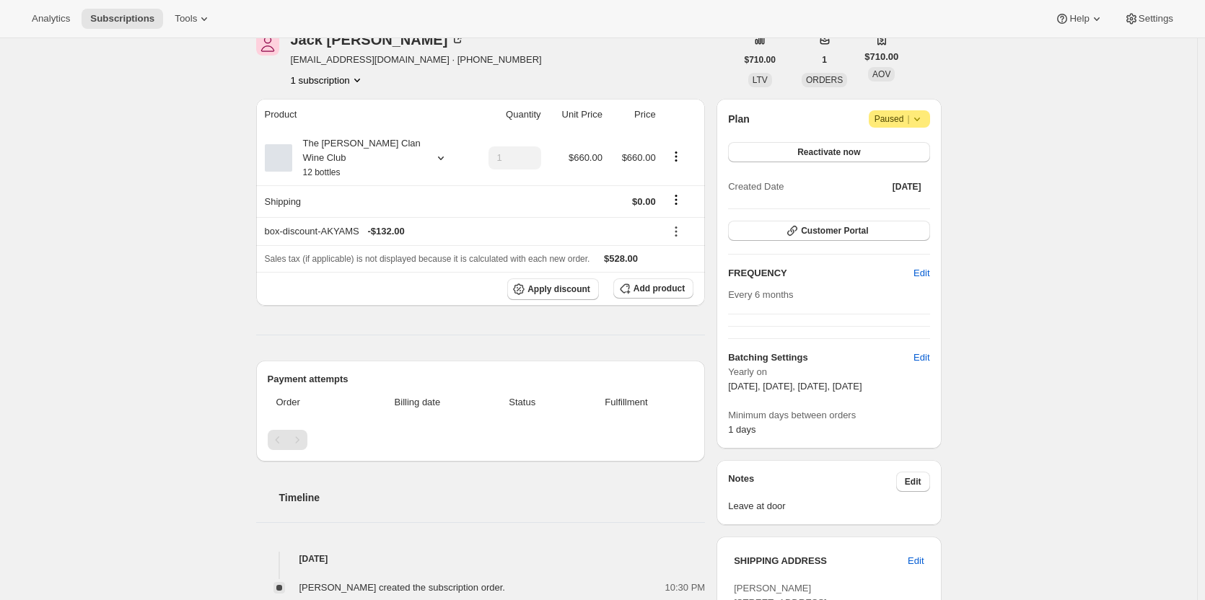
click at [890, 118] on span "Paused |" at bounding box center [899, 119] width 50 height 14
click at [815, 118] on div "Plan Attention Paused |" at bounding box center [828, 118] width 201 height 17
click at [802, 153] on span "Reactivate now" at bounding box center [828, 152] width 63 height 12
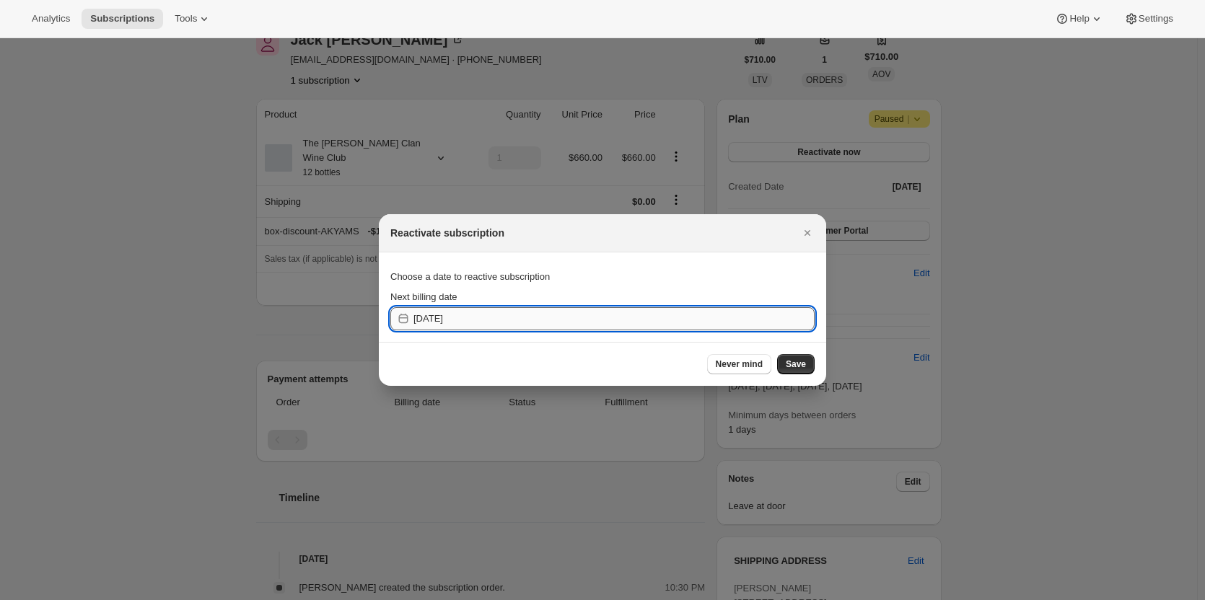
click at [483, 318] on input "2025-10-15" at bounding box center [613, 318] width 401 height 23
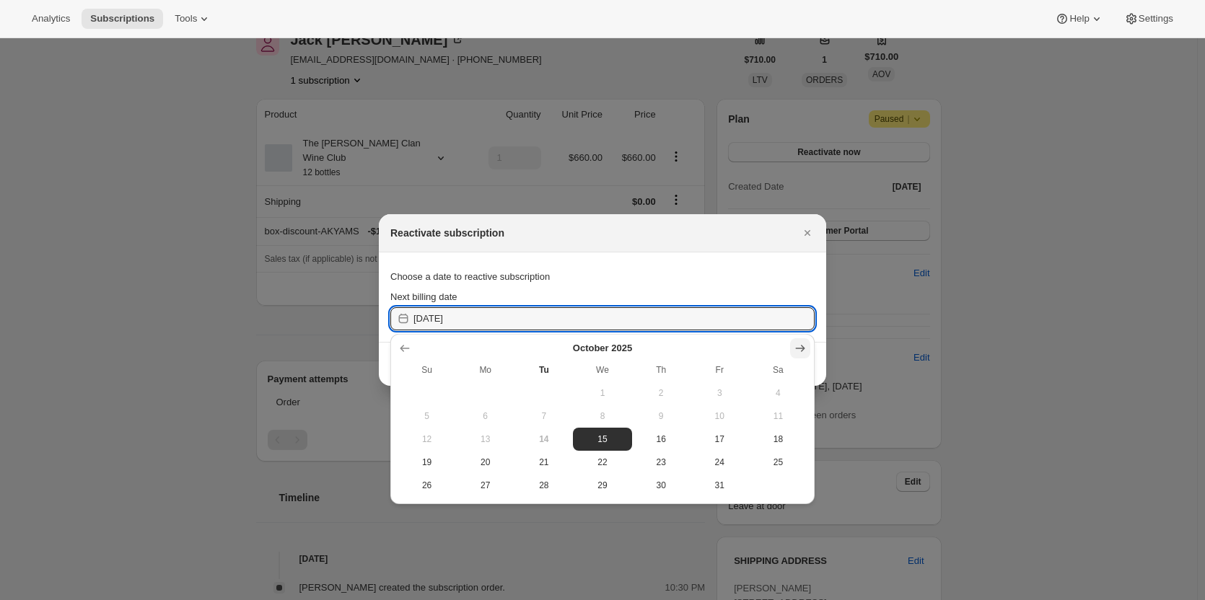
click at [795, 348] on icon "Show next month, November 2025" at bounding box center [800, 348] width 14 height 14
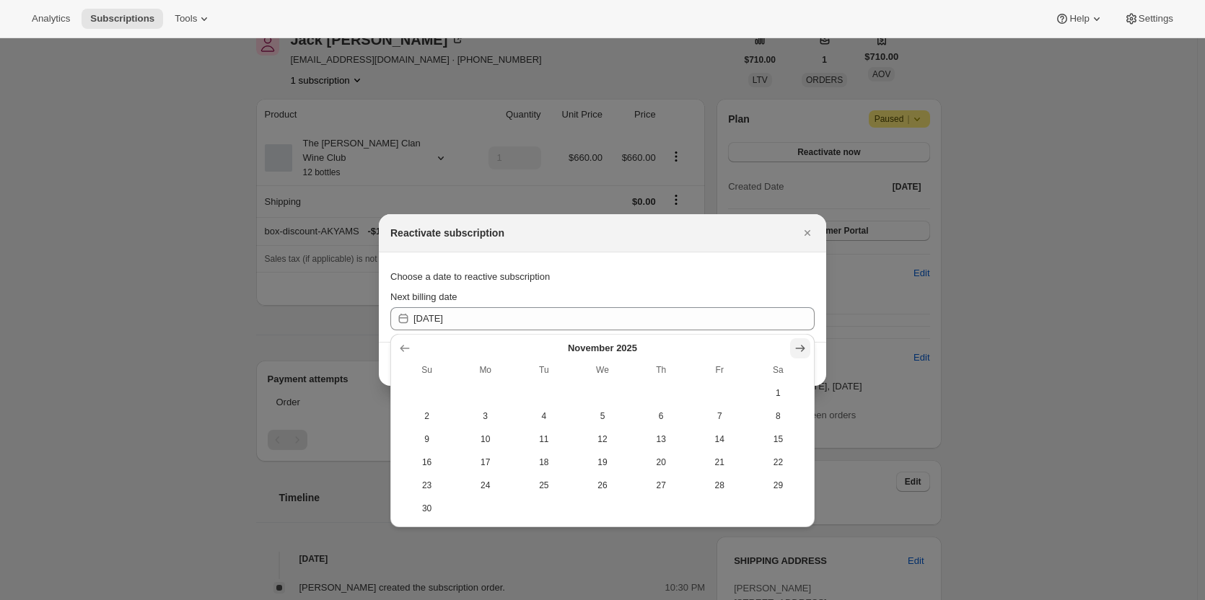
click at [795, 348] on icon "Show next month, December 2025" at bounding box center [800, 348] width 14 height 14
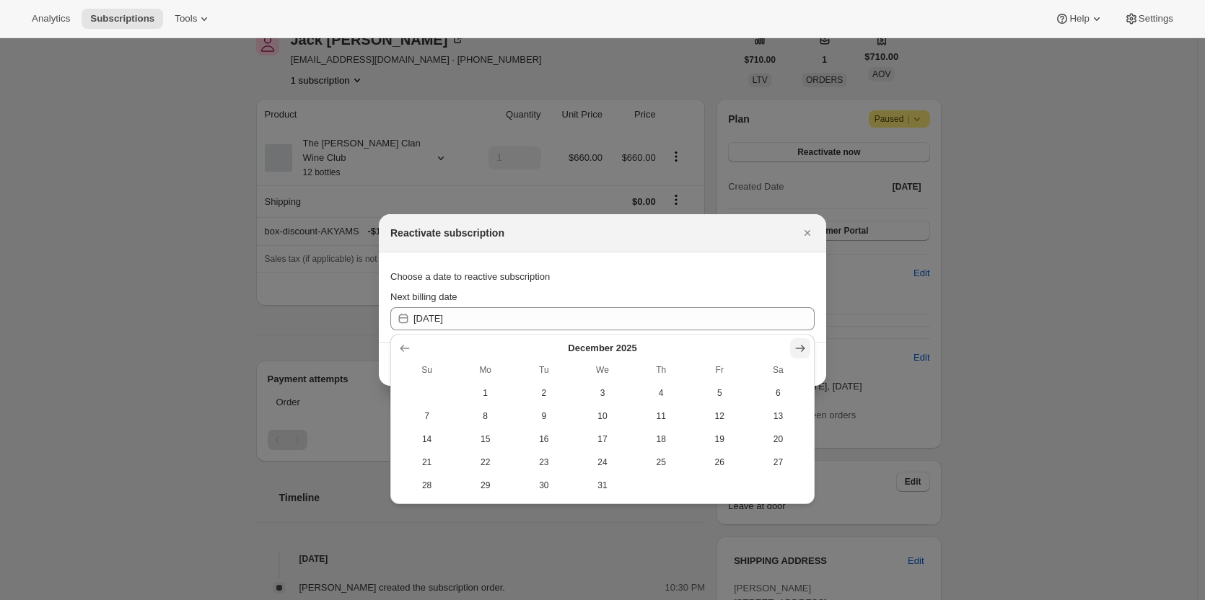
click at [795, 348] on icon "Show next month, January 2026" at bounding box center [800, 348] width 14 height 14
click at [795, 348] on icon "Show next month, February 2026" at bounding box center [800, 348] width 14 height 14
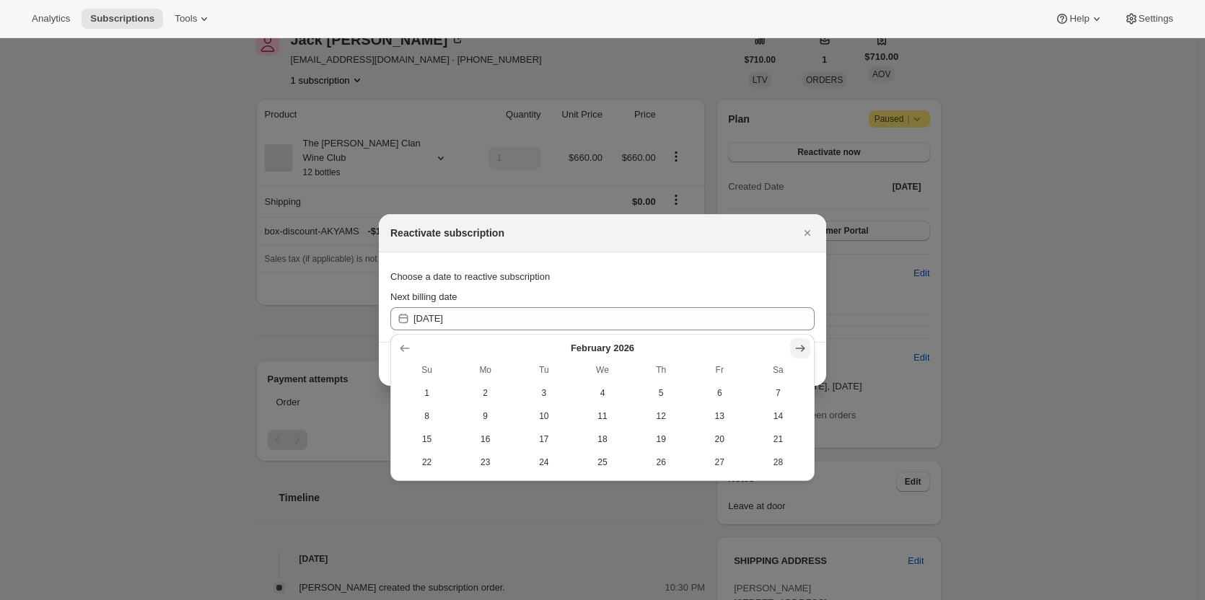
click at [795, 351] on icon "Show next month, March 2026" at bounding box center [800, 348] width 14 height 14
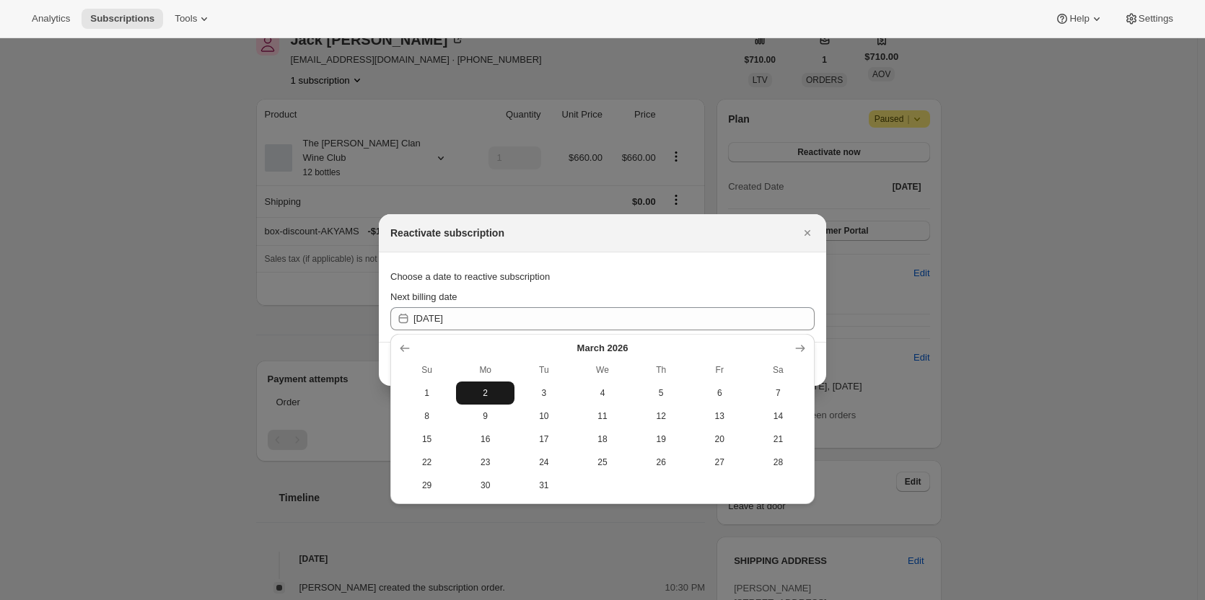
click at [486, 391] on span "2" at bounding box center [485, 393] width 47 height 12
type input "2026-03-01"
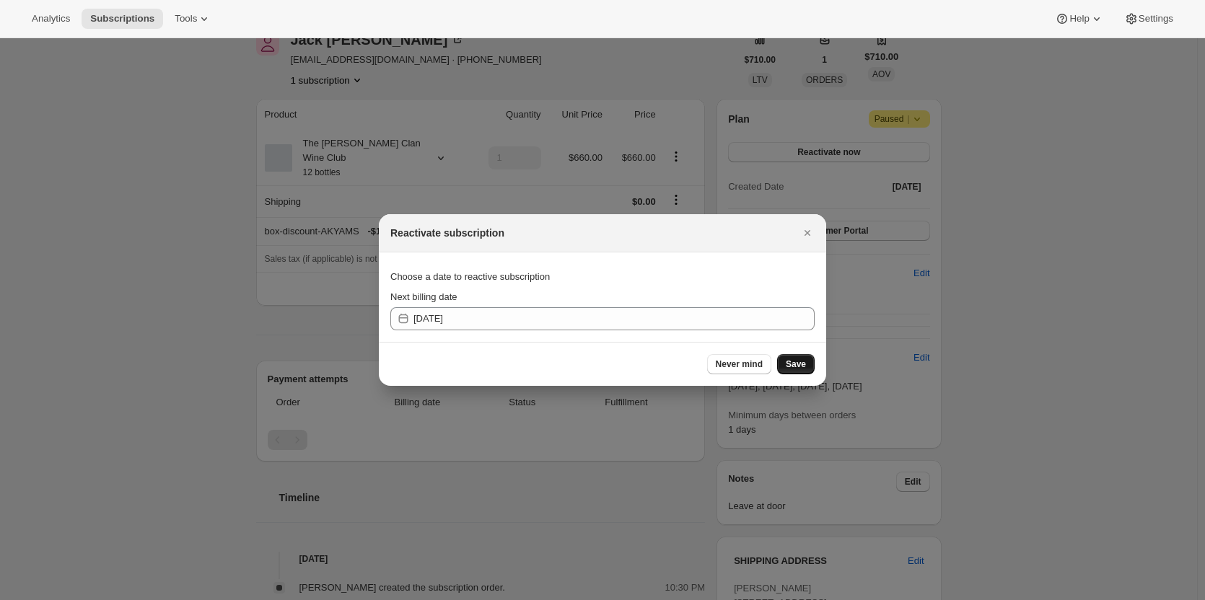
click at [799, 362] on span "Save" at bounding box center [796, 365] width 20 height 12
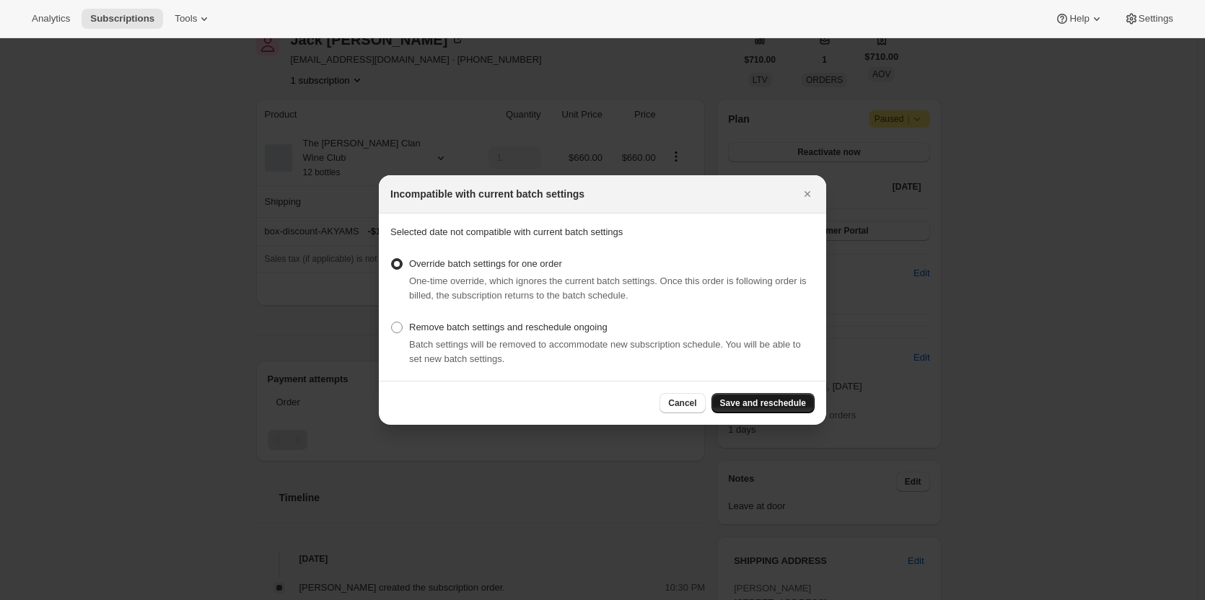
click at [758, 395] on button "Save and reschedule" at bounding box center [762, 403] width 103 height 20
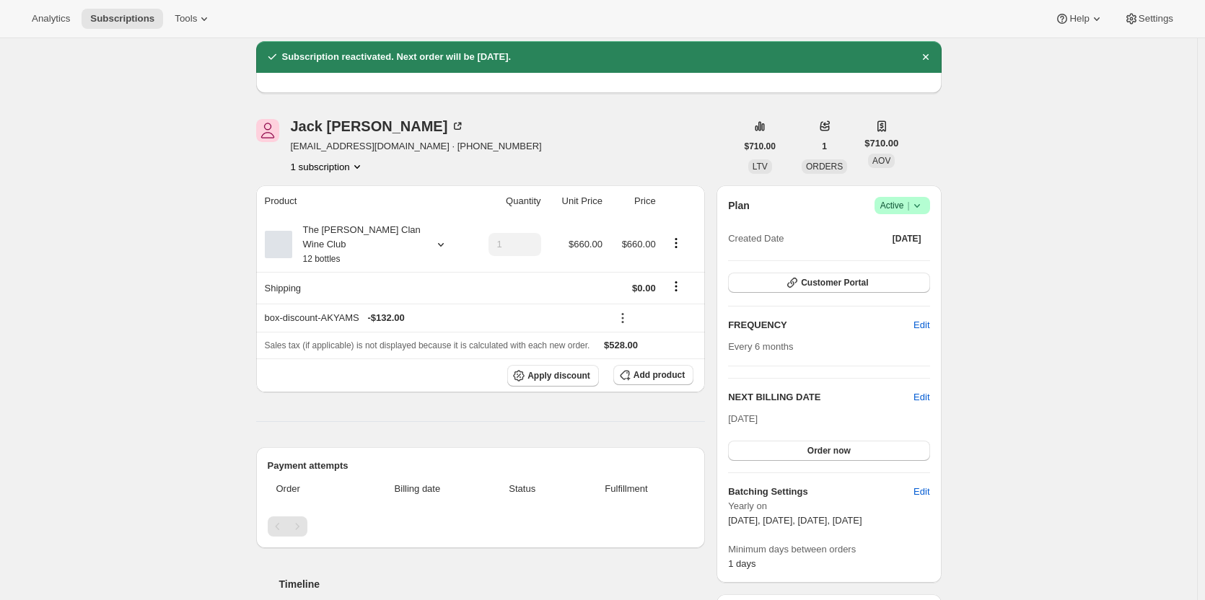
scroll to position [72, 0]
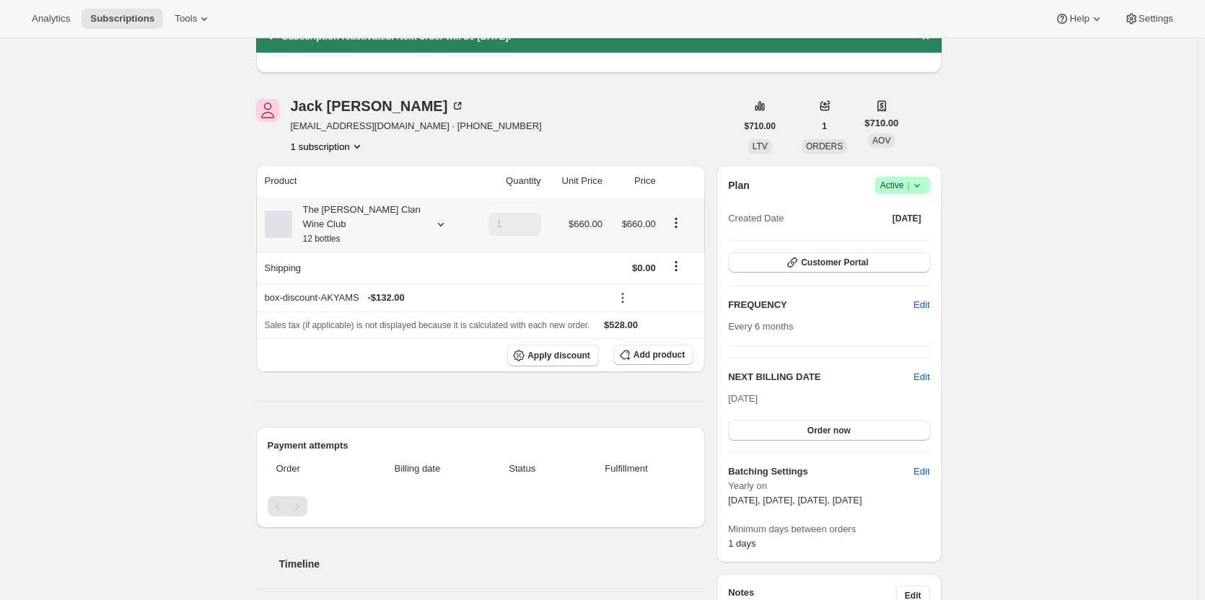
click at [400, 207] on div "The Maxwell Clan Wine Club 12 bottles" at bounding box center [357, 224] width 130 height 43
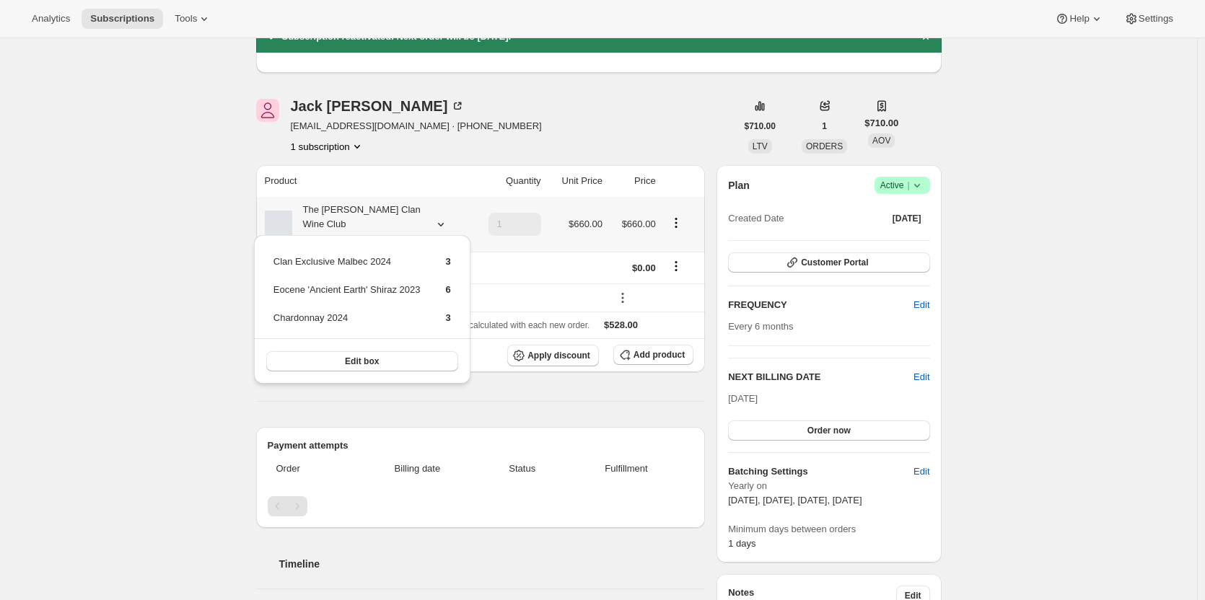
click at [400, 207] on div "The Maxwell Clan Wine Club 12 bottles" at bounding box center [357, 224] width 130 height 43
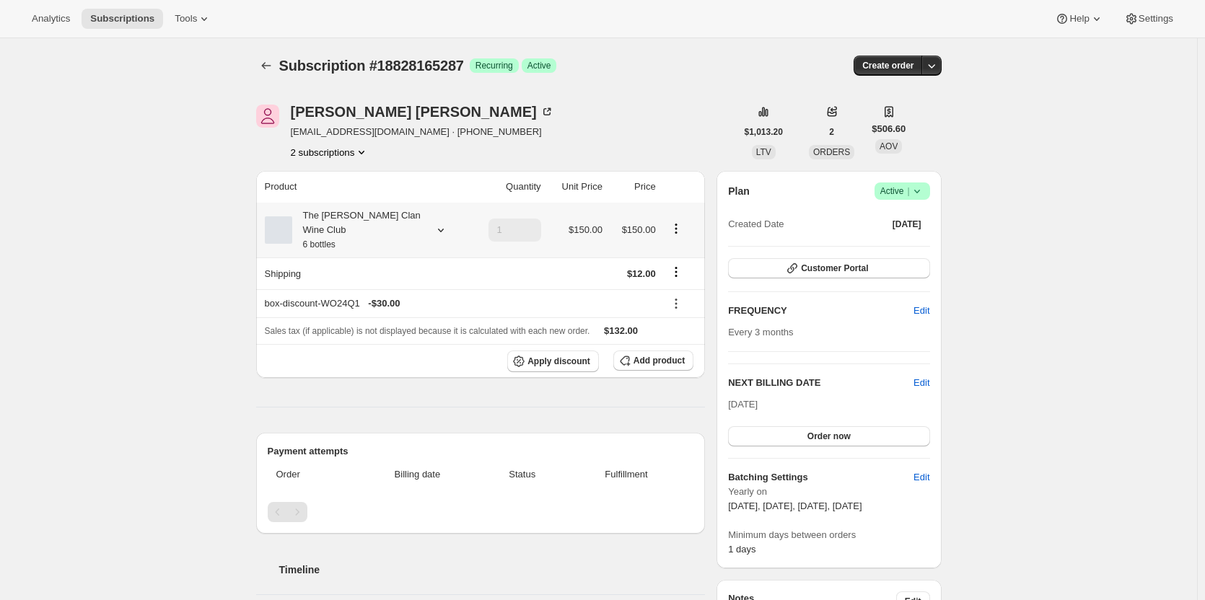
click at [377, 221] on div "The [PERSON_NAME] Clan Wine Club 6 bottles" at bounding box center [357, 230] width 130 height 43
